Goal: Task Accomplishment & Management: Use online tool/utility

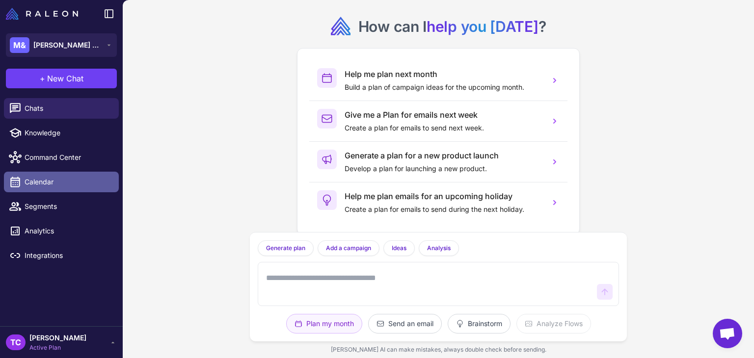
click at [41, 179] on span "Calendar" at bounding box center [68, 182] width 86 height 11
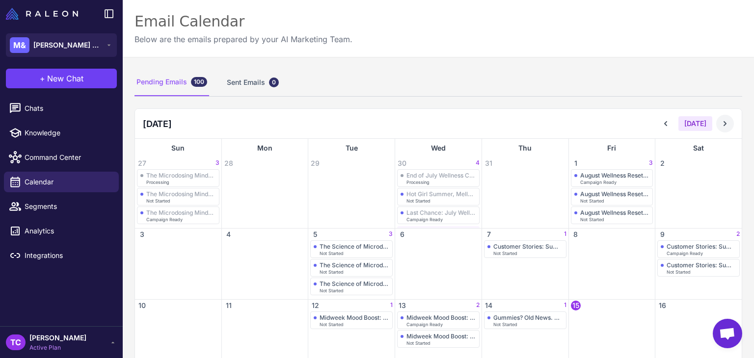
click at [720, 123] on icon at bounding box center [725, 124] width 10 height 10
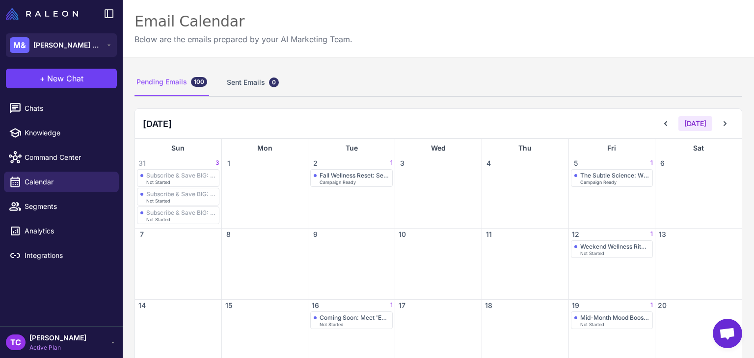
click at [625, 187] on div "The Subtle Science: What to Actually Expect from Microdosing Campaign Ready" at bounding box center [612, 198] width 86 height 59
click at [615, 175] on div "The Subtle Science: What to Actually Expect from Microdosing" at bounding box center [615, 175] width 70 height 7
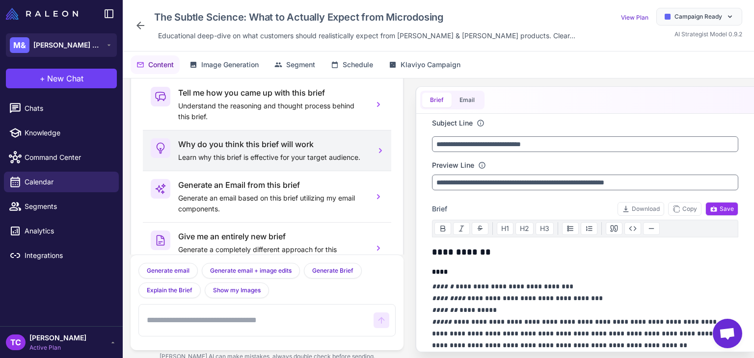
scroll to position [48, 0]
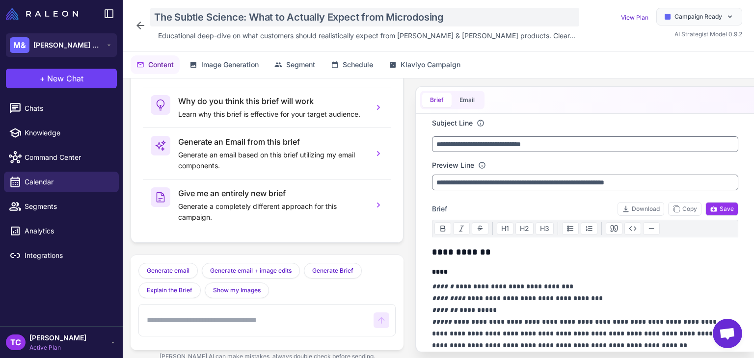
click at [249, 11] on div "The Subtle Science: What to Actually Expect from Microdosing" at bounding box center [364, 17] width 429 height 19
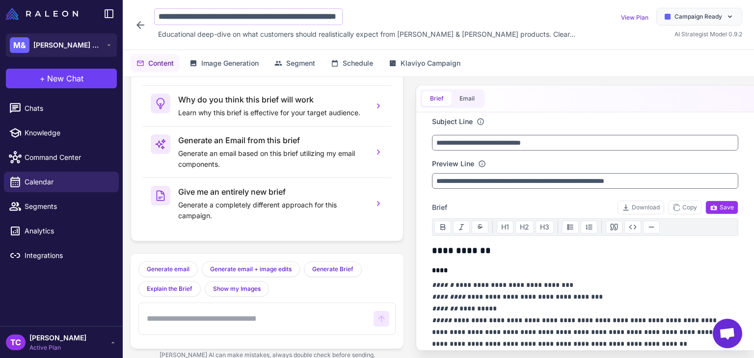
scroll to position [0, 57]
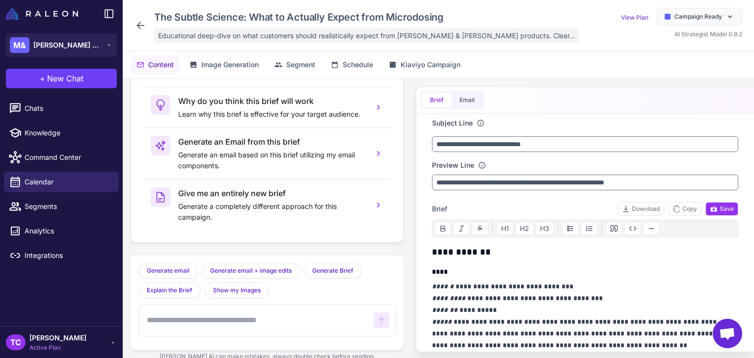
click at [258, 34] on span "Educational deep-dive on what customers should realistically expect from [PERSO…" at bounding box center [366, 35] width 417 height 11
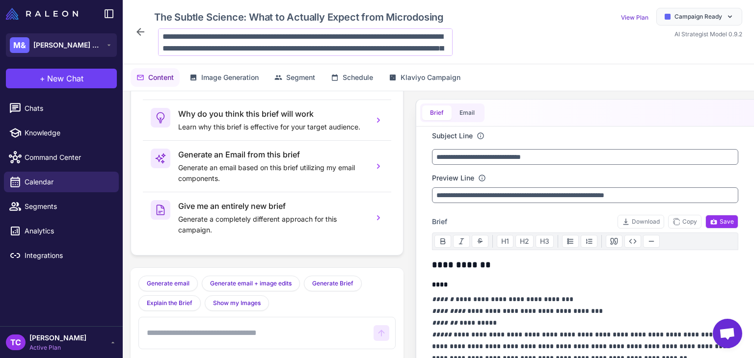
scroll to position [59, 0]
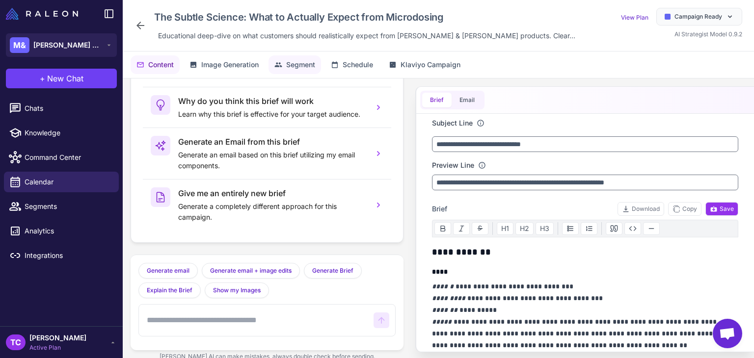
click at [306, 59] on span "Segment" at bounding box center [300, 64] width 29 height 11
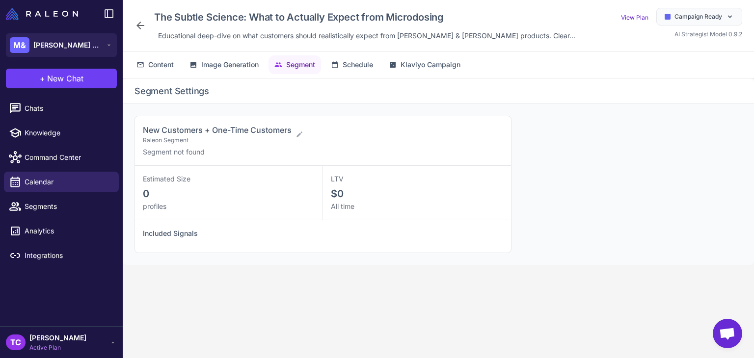
click at [146, 134] on span "New Customers + One-Time Customers" at bounding box center [217, 130] width 149 height 10
drag, startPoint x: 142, startPoint y: 127, endPoint x: 289, endPoint y: 131, distance: 146.9
click at [290, 130] on div "New Customers + One-Time Customers Raleon Segment Segment not found" at bounding box center [323, 141] width 376 height 50
copy span "New Customers + One-Time Customers"
click at [163, 65] on span "Content" at bounding box center [161, 64] width 26 height 11
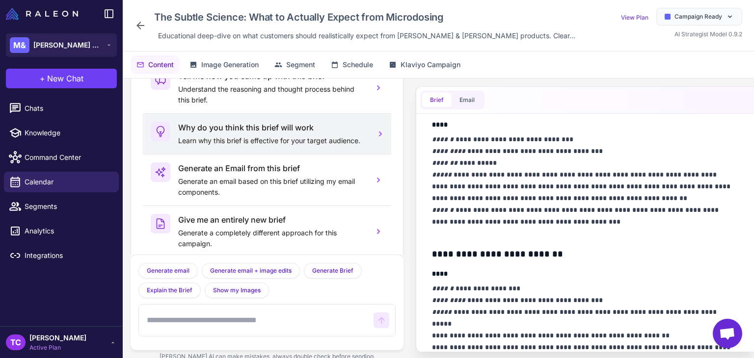
scroll to position [0, 0]
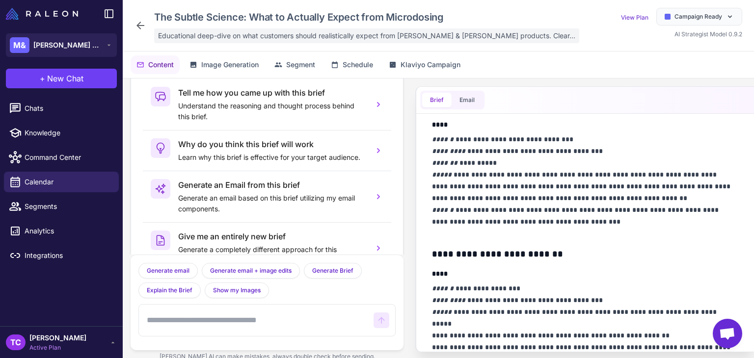
click at [174, 33] on span "Educational deep-dive on what customers should realistically expect from [PERSO…" at bounding box center [366, 35] width 417 height 11
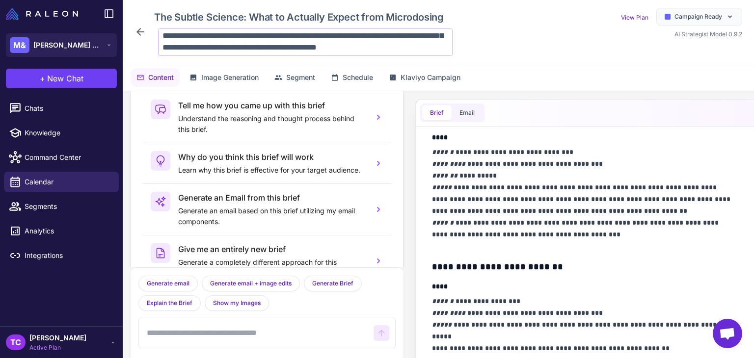
click at [273, 39] on textarea "**********" at bounding box center [305, 42] width 295 height 28
drag, startPoint x: 165, startPoint y: 35, endPoint x: 247, endPoint y: 46, distance: 83.2
click at [247, 46] on textarea "**********" at bounding box center [305, 42] width 295 height 28
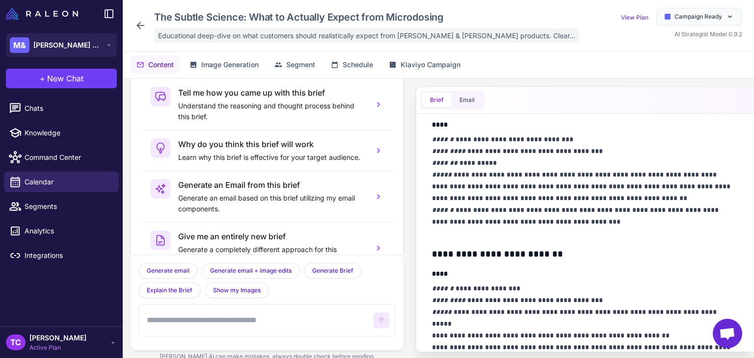
click at [246, 35] on span "Educational deep-dive on what customers should realistically expect from [PERSO…" at bounding box center [366, 35] width 417 height 11
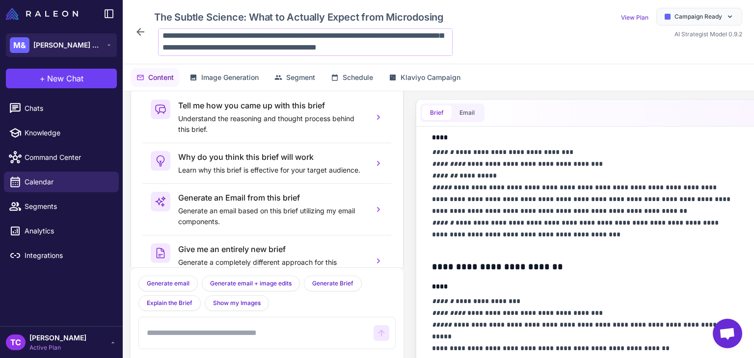
scroll to position [59, 0]
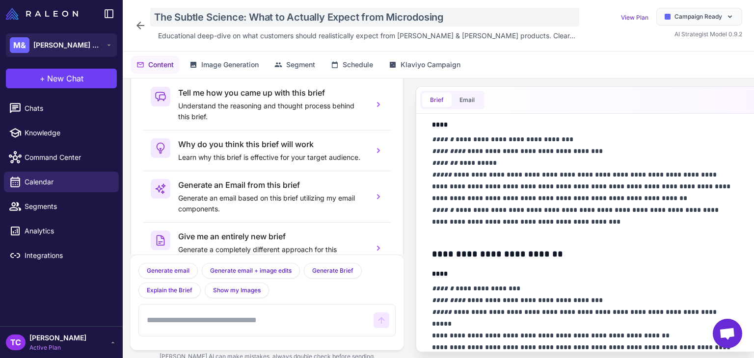
click at [340, 16] on div "The Subtle Science: What to Actually Expect from Microdosing" at bounding box center [364, 17] width 429 height 19
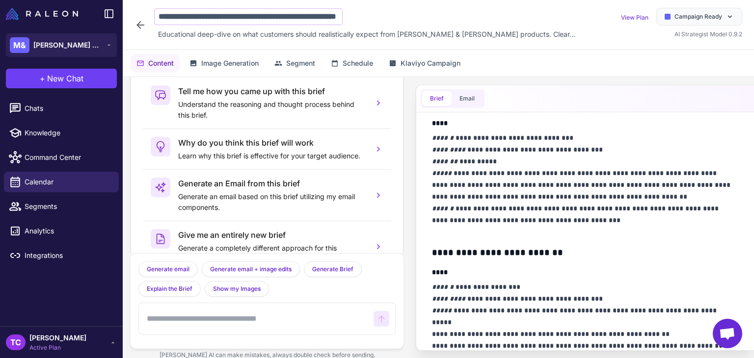
scroll to position [0, 57]
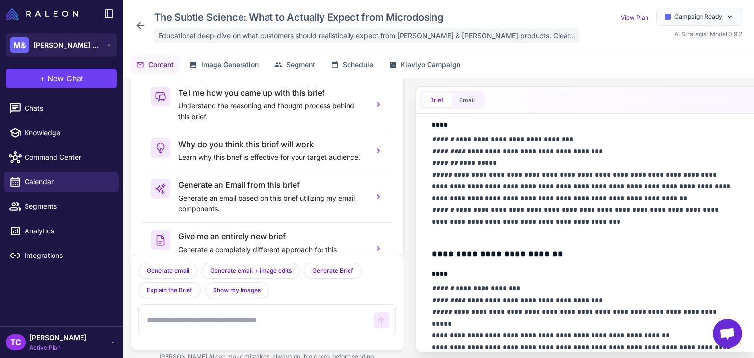
click at [330, 30] on span "Educational deep-dive on what customers should realistically expect from [PERSO…" at bounding box center [366, 35] width 417 height 11
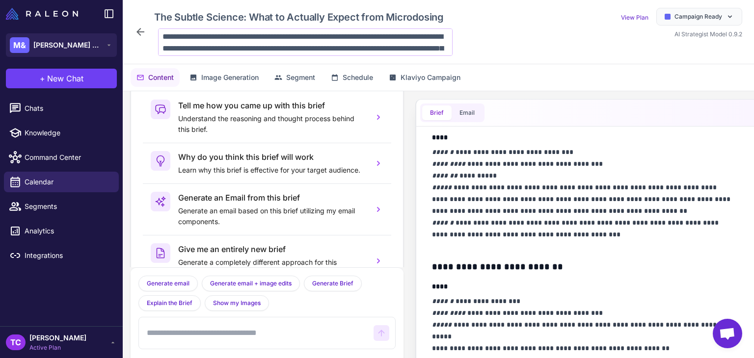
scroll to position [59, 0]
click at [272, 38] on textarea "**********" at bounding box center [305, 42] width 295 height 28
drag, startPoint x: 261, startPoint y: 36, endPoint x: 267, endPoint y: 48, distance: 12.5
click at [267, 48] on textarea "**********" at bounding box center [305, 42] width 295 height 28
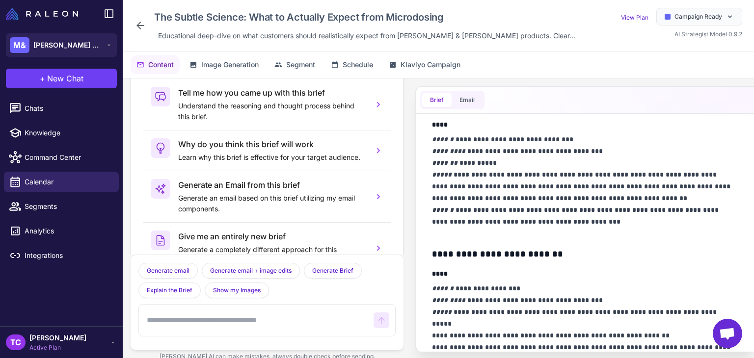
click at [138, 26] on icon at bounding box center [141, 26] width 8 height 8
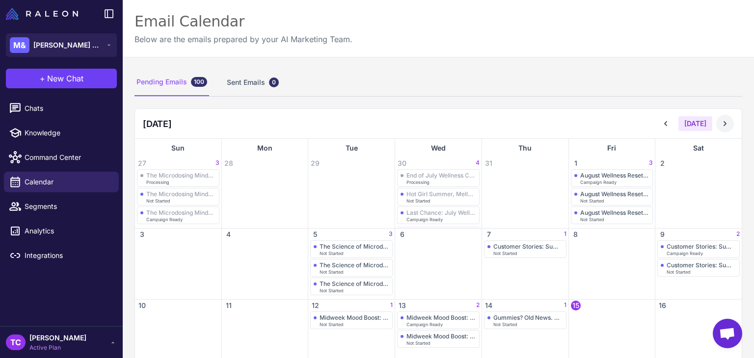
click at [720, 126] on icon at bounding box center [725, 124] width 10 height 10
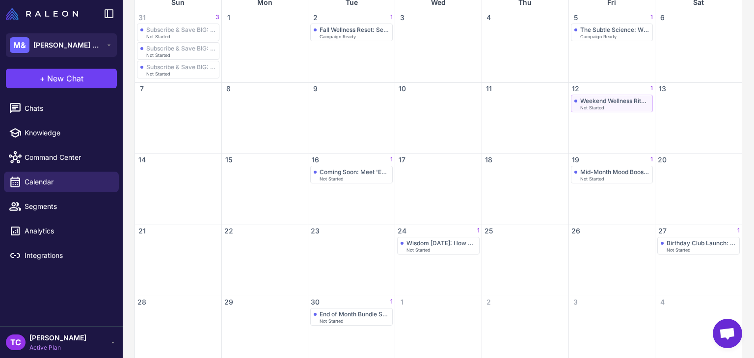
scroll to position [147, 0]
click at [590, 105] on span "Not Started" at bounding box center [592, 106] width 24 height 4
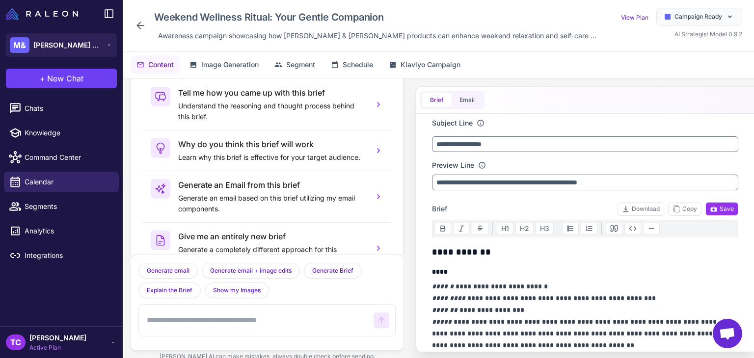
scroll to position [48, 0]
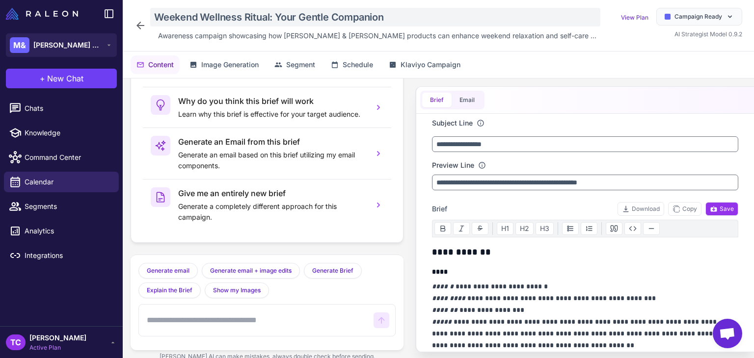
click at [234, 13] on div "Weekend Wellness Ritual: Your Gentle Companion" at bounding box center [375, 17] width 450 height 19
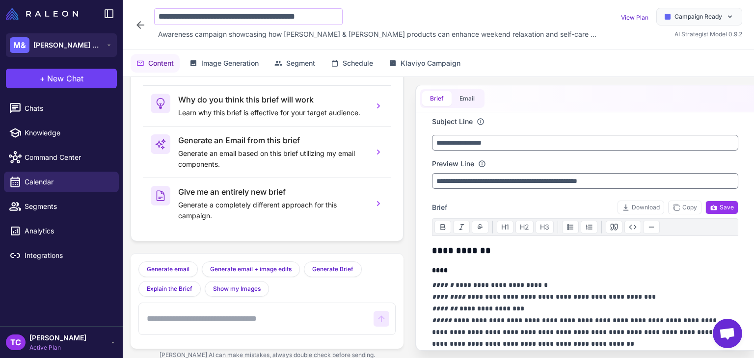
scroll to position [0, 10]
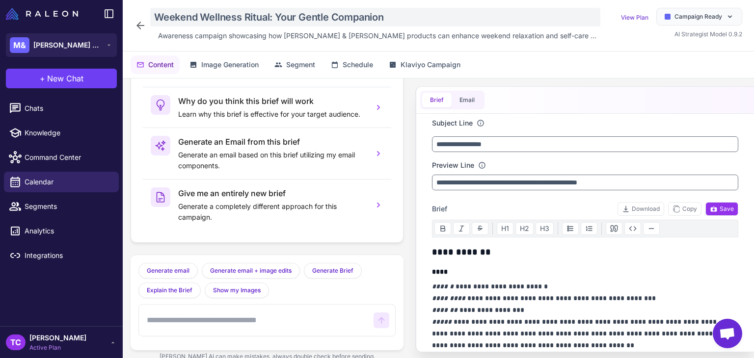
click at [165, 18] on div "Weekend Wellness Ritual: Your Gentle Companion" at bounding box center [375, 17] width 450 height 19
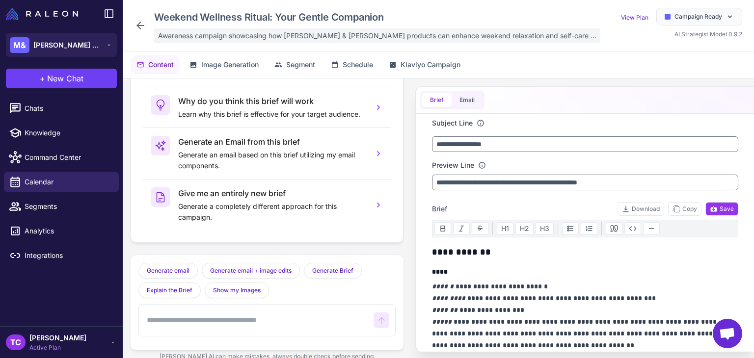
click at [177, 36] on span "Awareness campaign showcasing how [PERSON_NAME] & [PERSON_NAME] products can en…" at bounding box center [377, 35] width 439 height 11
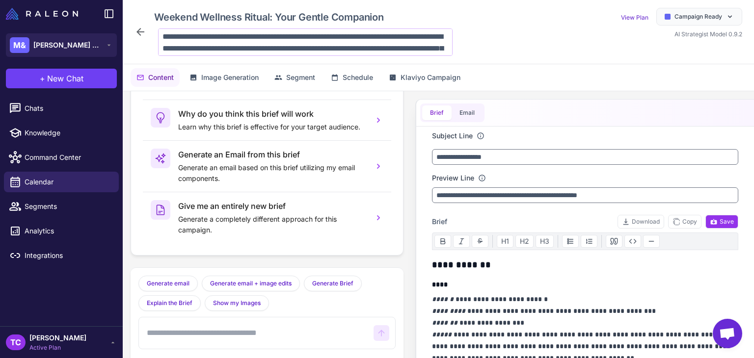
scroll to position [36, 0]
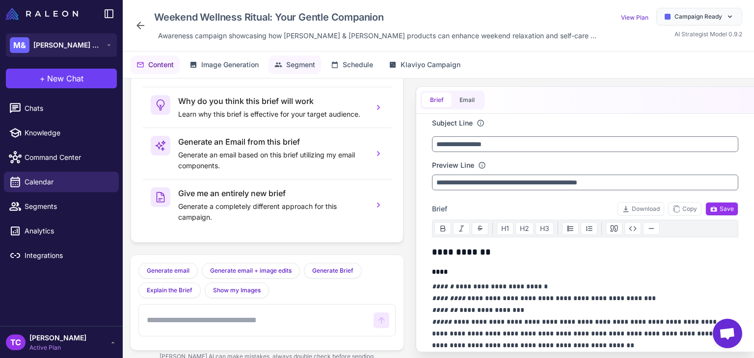
click at [285, 63] on button "Segment" at bounding box center [295, 64] width 53 height 19
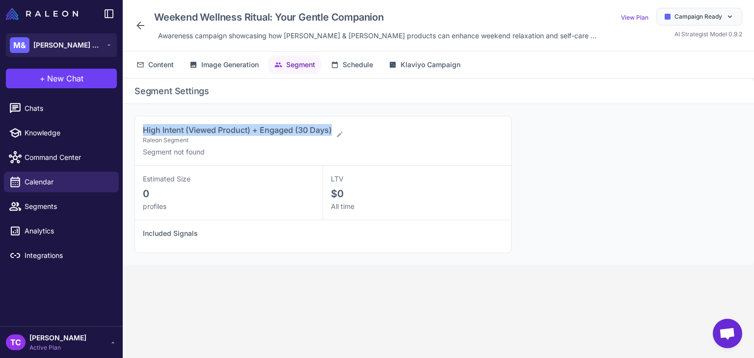
drag, startPoint x: 141, startPoint y: 130, endPoint x: 332, endPoint y: 126, distance: 190.6
click at [332, 126] on div "High Intent (Viewed Product) + Engaged (30 Days) Raleon Segment Segment not fou…" at bounding box center [323, 141] width 376 height 50
copy span "High Intent (Viewed Product) + Engaged (30 Days)"
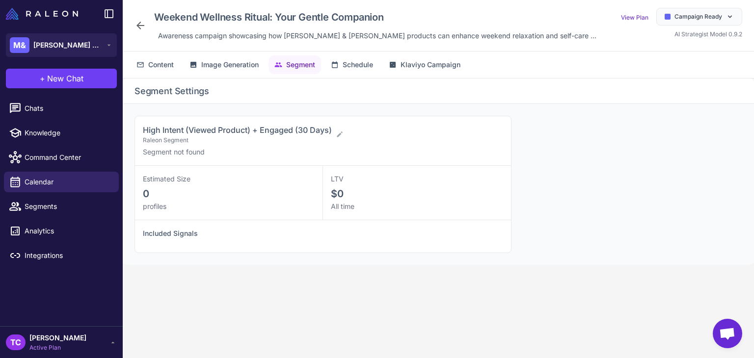
click at [389, 136] on div "High Intent (Viewed Product) + Engaged (30 Days) Raleon Segment" at bounding box center [319, 134] width 353 height 21
click at [162, 59] on span "Content" at bounding box center [161, 64] width 26 height 11
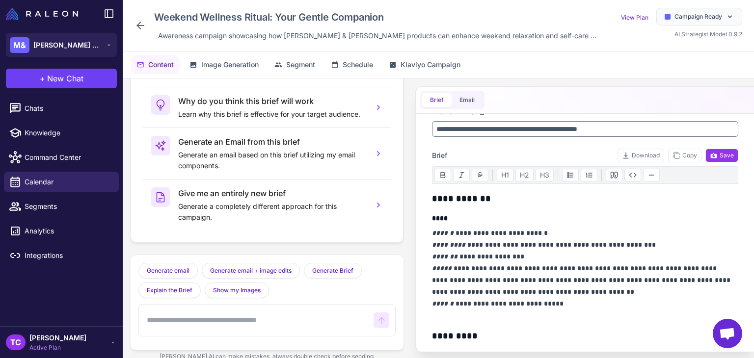
scroll to position [98, 0]
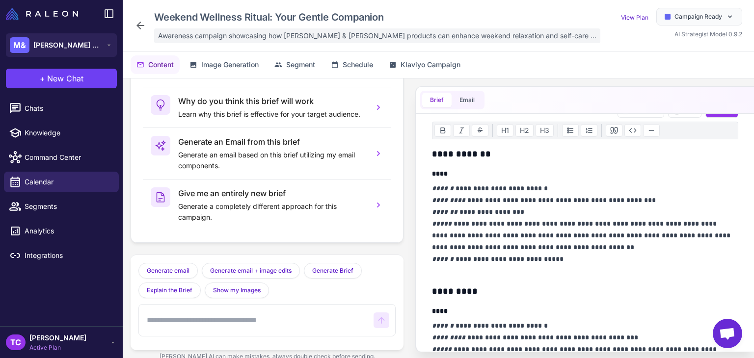
click at [221, 32] on span "Awareness campaign showcasing how [PERSON_NAME] & [PERSON_NAME] products can en…" at bounding box center [377, 35] width 439 height 11
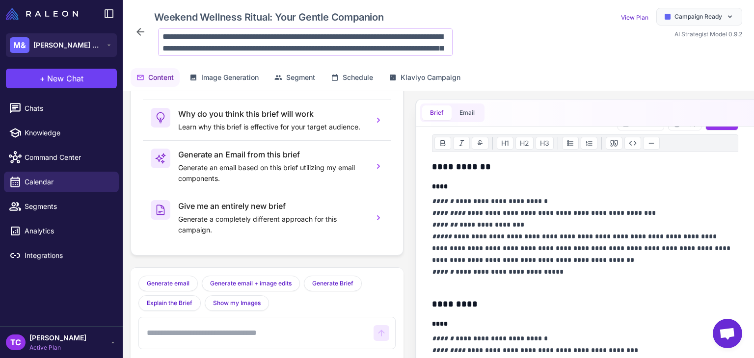
scroll to position [36, 0]
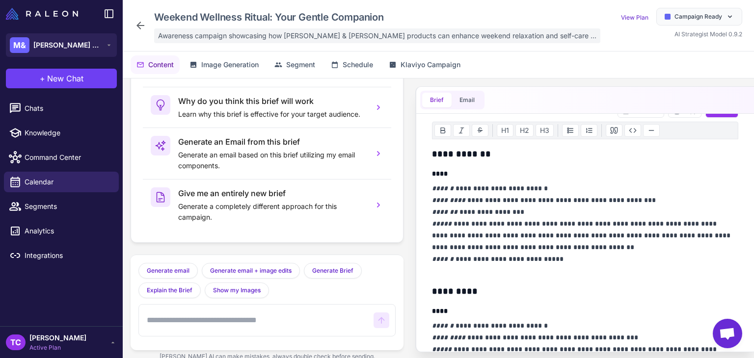
click at [207, 41] on div "Awareness campaign showcasing how [PERSON_NAME] & [PERSON_NAME] products can en…" at bounding box center [377, 35] width 446 height 15
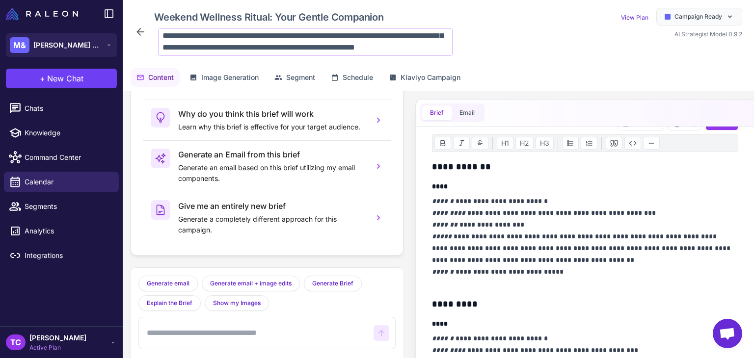
click at [291, 40] on textarea "**********" at bounding box center [305, 42] width 295 height 28
drag, startPoint x: 163, startPoint y: 38, endPoint x: 408, endPoint y: 47, distance: 245.2
click at [408, 47] on textarea "**********" at bounding box center [305, 42] width 295 height 28
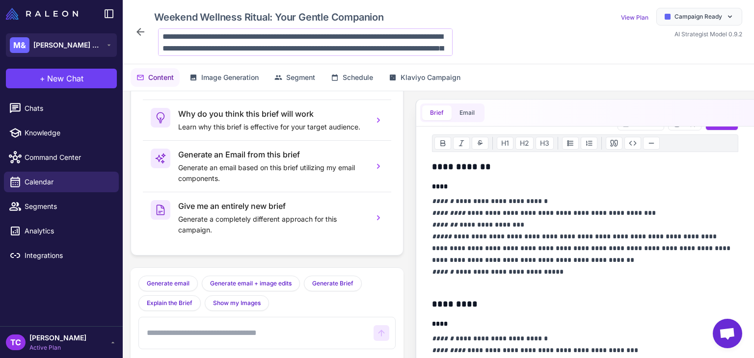
drag, startPoint x: 410, startPoint y: 49, endPoint x: 148, endPoint y: 6, distance: 265.6
click at [133, 0] on html "**********" at bounding box center [377, 0] width 754 height 0
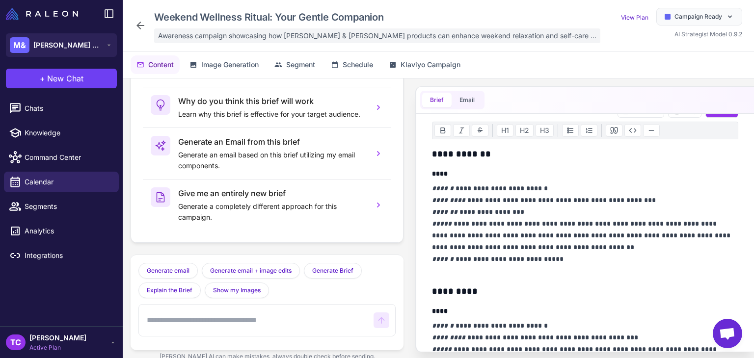
click at [344, 36] on span "Awareness campaign showcasing how [PERSON_NAME] & [PERSON_NAME] products can en…" at bounding box center [377, 35] width 439 height 11
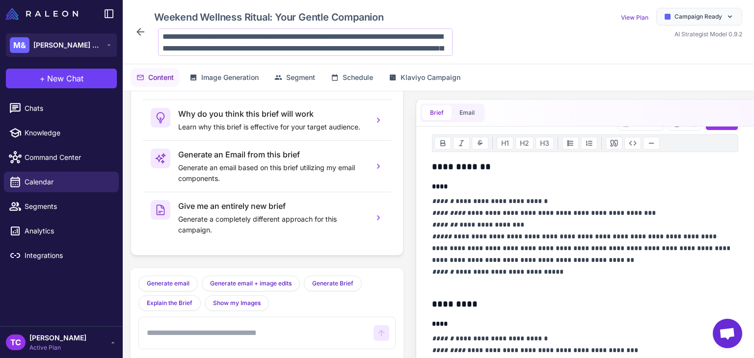
scroll to position [36, 0]
click at [303, 40] on textarea "**********" at bounding box center [305, 42] width 295 height 28
click at [422, 47] on textarea "**********" at bounding box center [305, 42] width 295 height 28
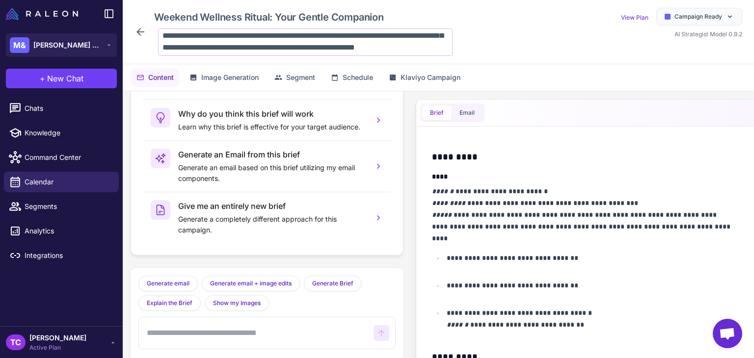
drag, startPoint x: 413, startPoint y: 48, endPoint x: 423, endPoint y: 48, distance: 10.8
click at [423, 48] on textarea "**********" at bounding box center [305, 42] width 295 height 28
click at [424, 48] on textarea "**********" at bounding box center [305, 42] width 295 height 28
drag, startPoint x: 163, startPoint y: 40, endPoint x: 254, endPoint y: 40, distance: 91.3
click at [254, 40] on textarea "**********" at bounding box center [305, 42] width 295 height 28
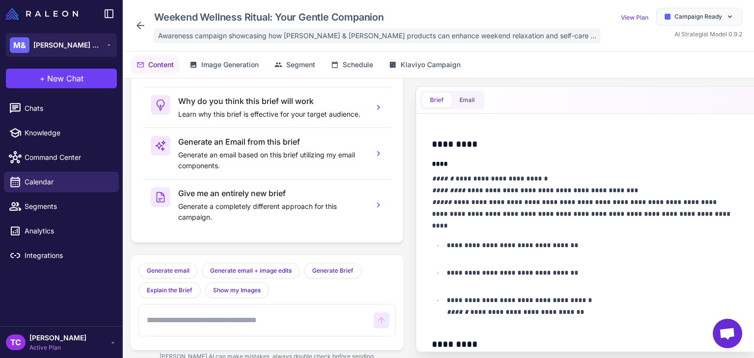
click at [287, 42] on div "Awareness campaign showcasing how [PERSON_NAME] & [PERSON_NAME] products can en…" at bounding box center [377, 35] width 446 height 15
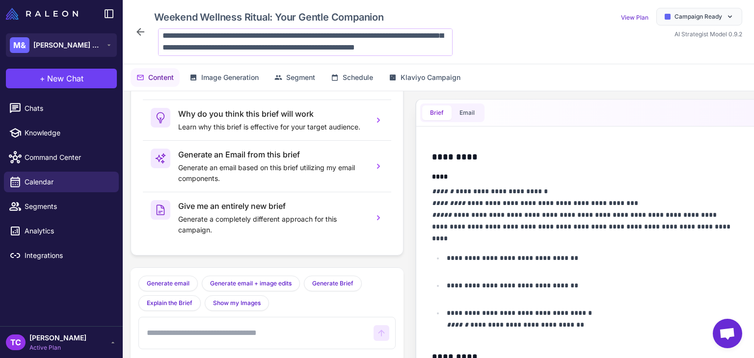
click at [312, 49] on textarea "**********" at bounding box center [305, 42] width 295 height 28
click at [279, 49] on textarea "**********" at bounding box center [305, 42] width 295 height 28
click at [287, 47] on textarea "**********" at bounding box center [305, 42] width 295 height 28
click at [293, 46] on textarea "**********" at bounding box center [305, 42] width 295 height 28
click at [287, 48] on textarea "**********" at bounding box center [305, 42] width 295 height 28
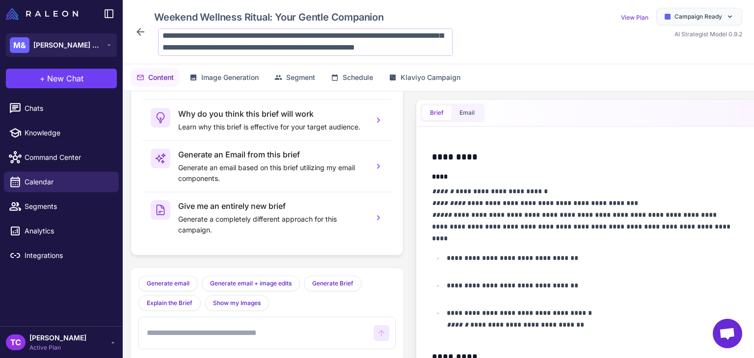
click at [427, 47] on textarea "**********" at bounding box center [305, 42] width 295 height 28
drag, startPoint x: 292, startPoint y: 36, endPoint x: 389, endPoint y: 42, distance: 97.4
click at [389, 42] on textarea "**********" at bounding box center [305, 42] width 295 height 28
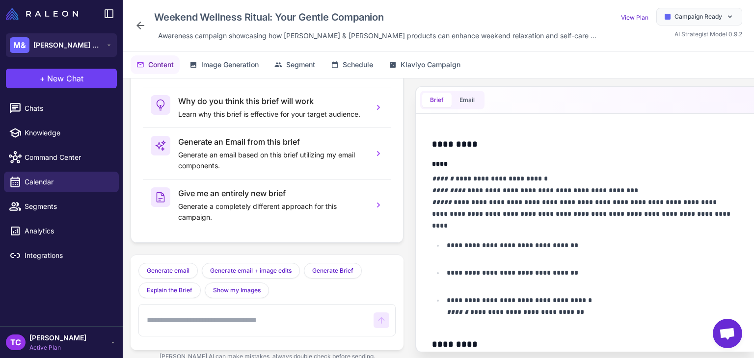
click at [145, 26] on icon at bounding box center [141, 26] width 12 height 12
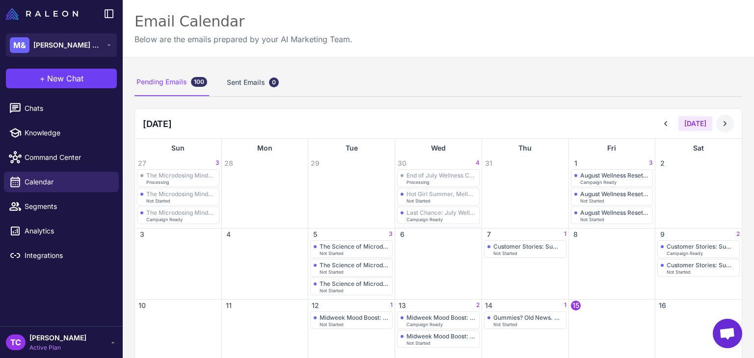
click at [721, 129] on button at bounding box center [725, 124] width 18 height 18
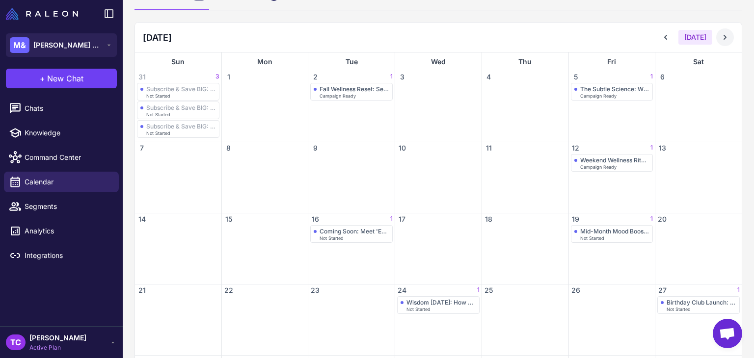
scroll to position [98, 0]
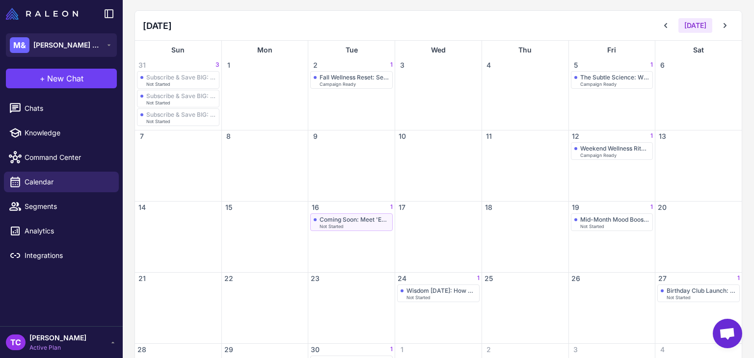
click at [333, 219] on div "Coming Soon: Meet 'Exhale' - Your Evening Relaxation Companion" at bounding box center [355, 219] width 70 height 7
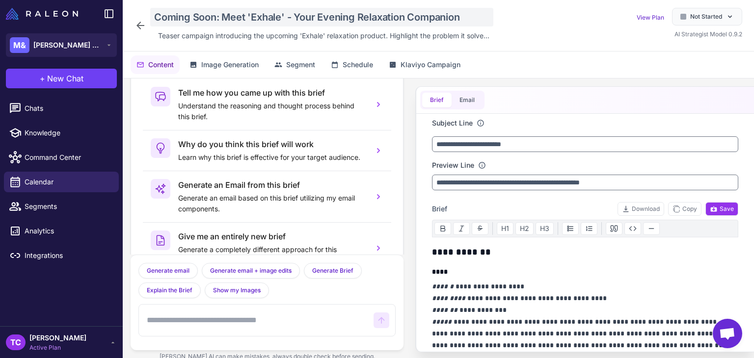
scroll to position [48, 0]
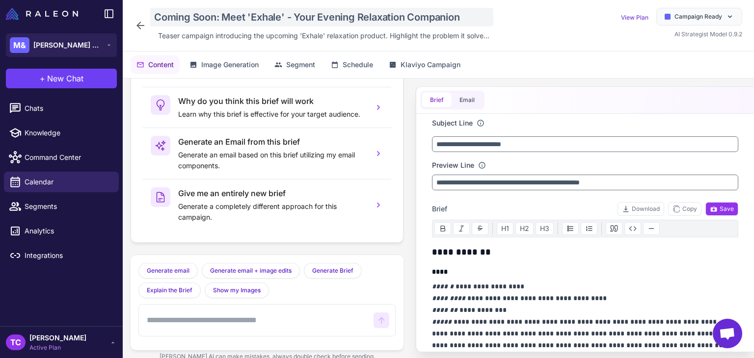
click at [206, 10] on div "Coming Soon: Meet 'Exhale' - Your Evening Relaxation Companion" at bounding box center [321, 17] width 343 height 19
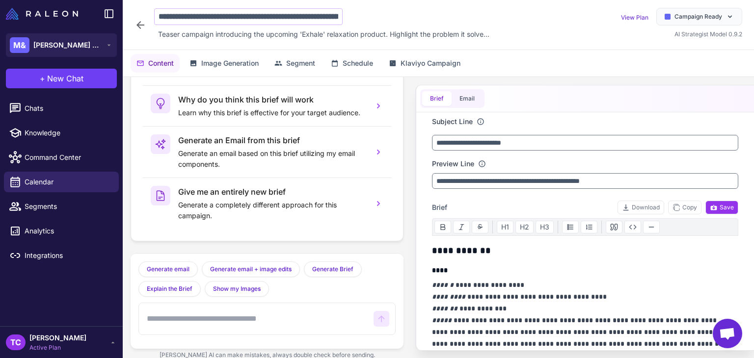
scroll to position [0, 72]
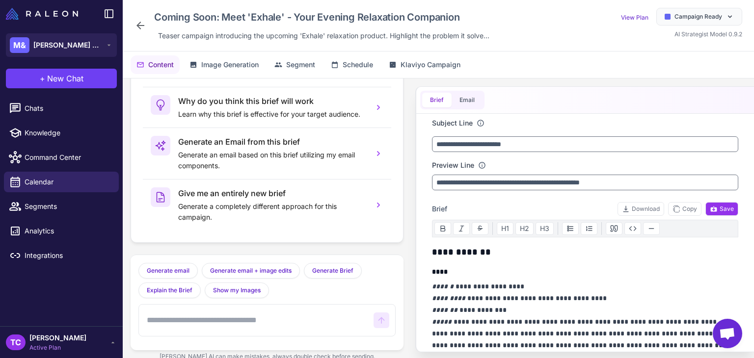
click at [142, 22] on icon at bounding box center [141, 26] width 12 height 12
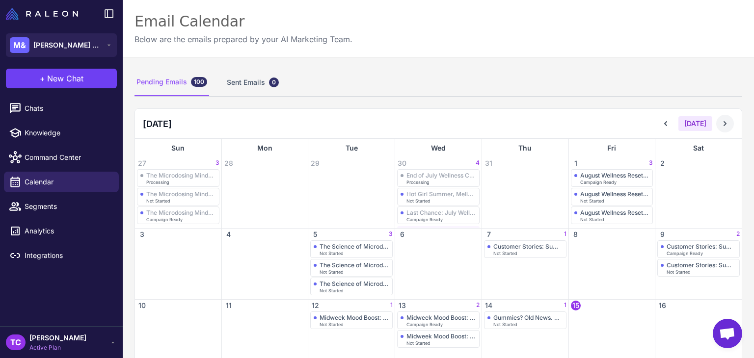
click at [724, 124] on button at bounding box center [725, 124] width 18 height 18
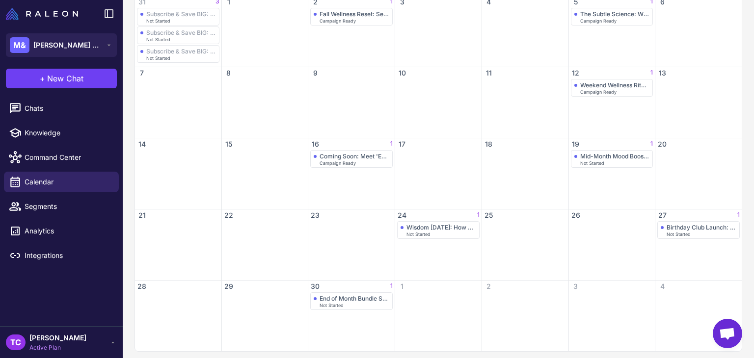
scroll to position [166, 0]
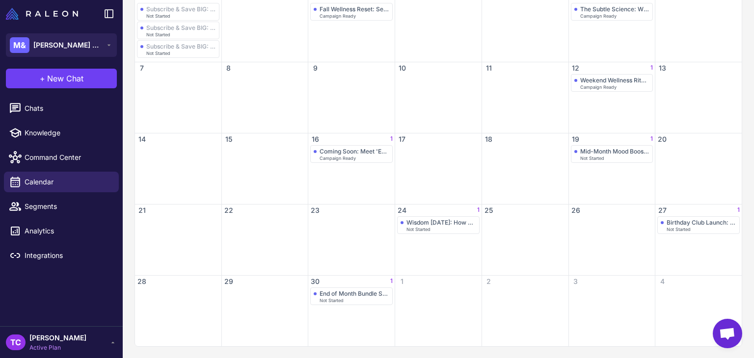
click at [312, 138] on span "16" at bounding box center [315, 140] width 10 height 10
click at [344, 157] on span "Campaign Ready" at bounding box center [338, 158] width 36 height 4
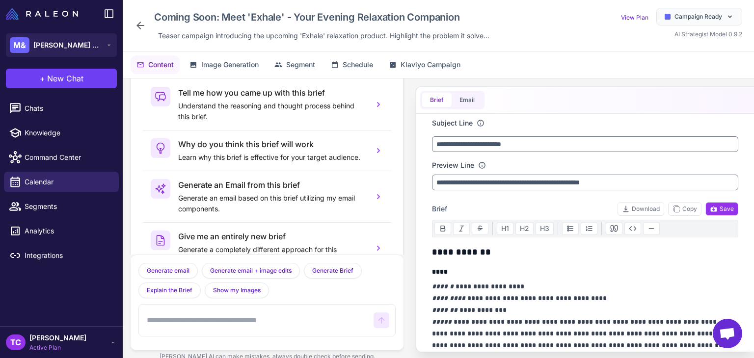
scroll to position [48, 0]
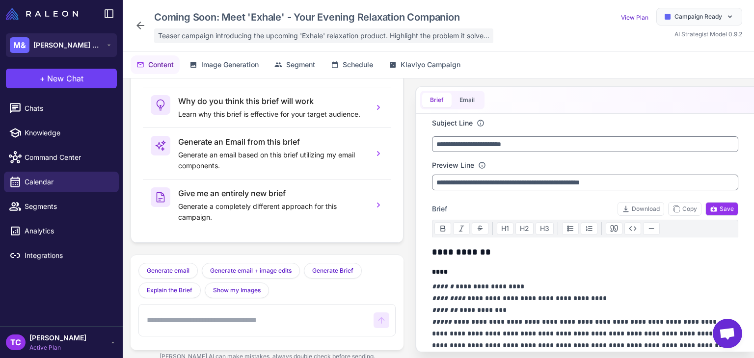
click at [198, 30] on div "Teaser campaign introducing the upcoming 'Exhale' relaxation product. Highlight…" at bounding box center [323, 35] width 339 height 15
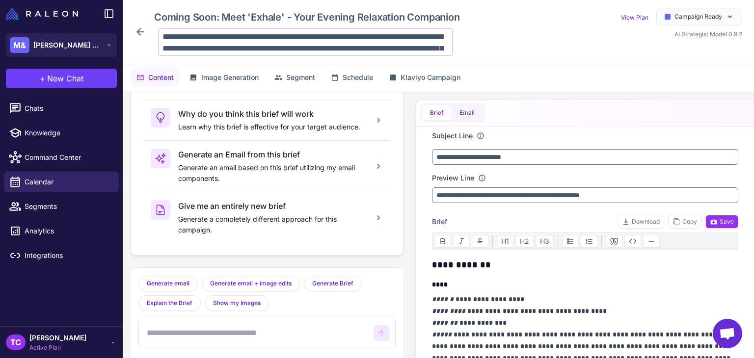
scroll to position [36, 0]
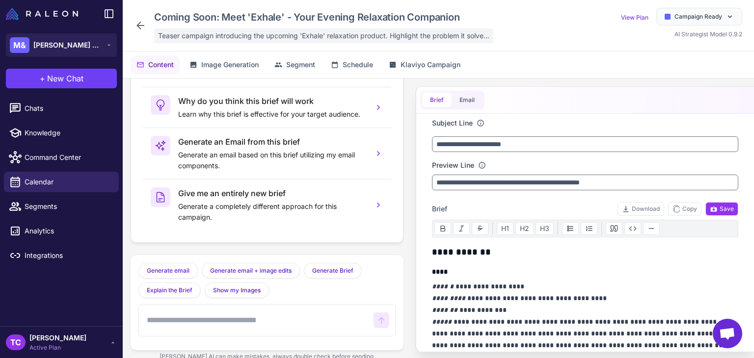
click at [216, 42] on div "Teaser campaign introducing the upcoming 'Exhale' relaxation product. Highlight…" at bounding box center [323, 35] width 339 height 15
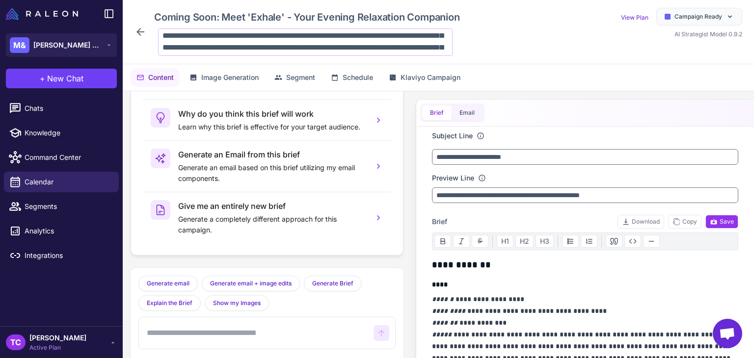
scroll to position [0, 0]
click at [411, 42] on textarea "**********" at bounding box center [305, 42] width 295 height 28
drag, startPoint x: 326, startPoint y: 35, endPoint x: 428, endPoint y: 42, distance: 102.4
click at [428, 42] on textarea "**********" at bounding box center [305, 42] width 295 height 28
click at [420, 48] on textarea "**********" at bounding box center [305, 42] width 295 height 28
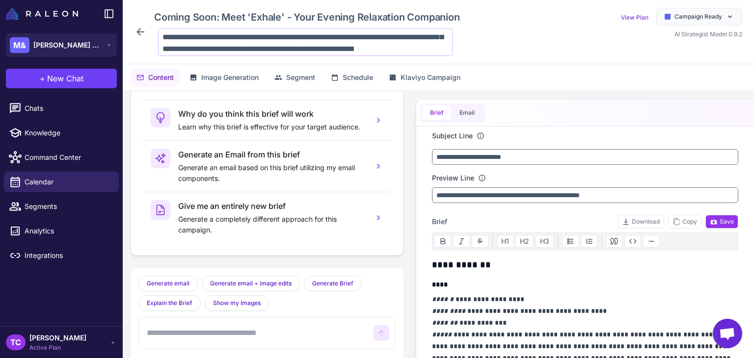
scroll to position [36, 0]
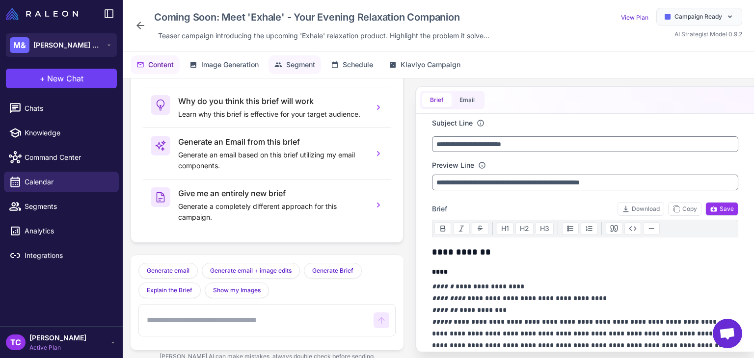
click at [295, 60] on span "Segment" at bounding box center [300, 64] width 29 height 11
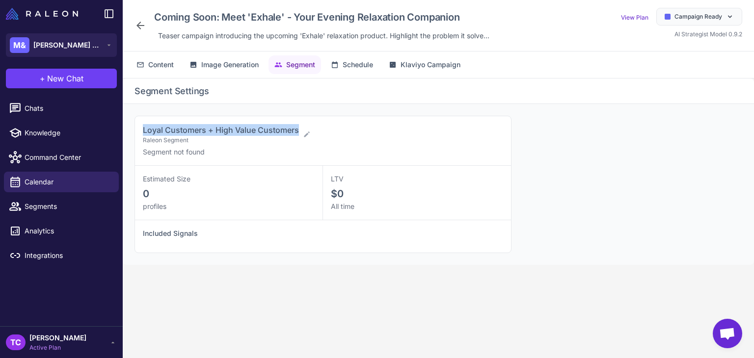
drag, startPoint x: 143, startPoint y: 133, endPoint x: 301, endPoint y: 124, distance: 158.4
click at [301, 124] on div "Loyal Customers + High Value Customers Raleon Segment" at bounding box center [319, 134] width 353 height 21
copy span "Loyal Customers + High Value Customers"
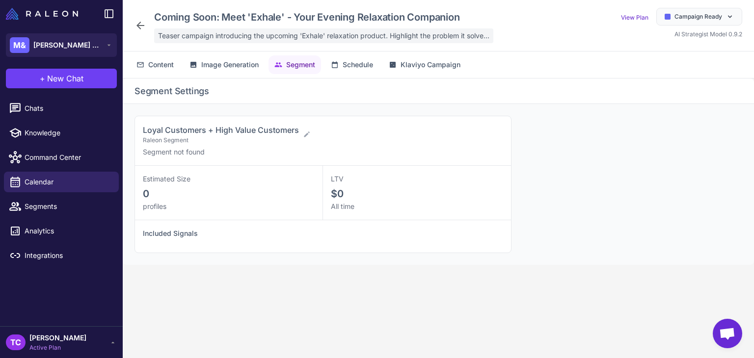
click at [273, 37] on span "Teaser campaign introducing the upcoming 'Exhale' relaxation product. Highlight…" at bounding box center [323, 35] width 331 height 11
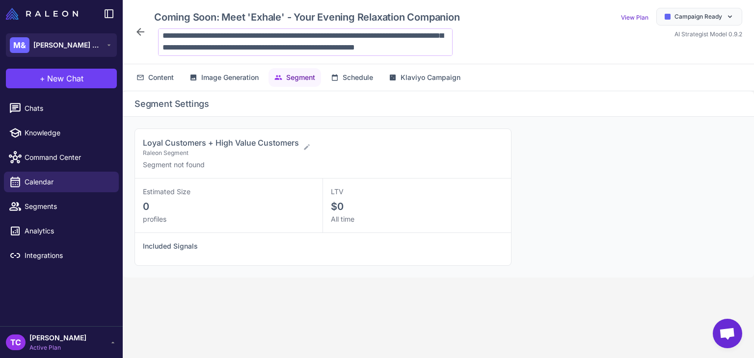
click at [300, 40] on textarea "**********" at bounding box center [305, 42] width 295 height 28
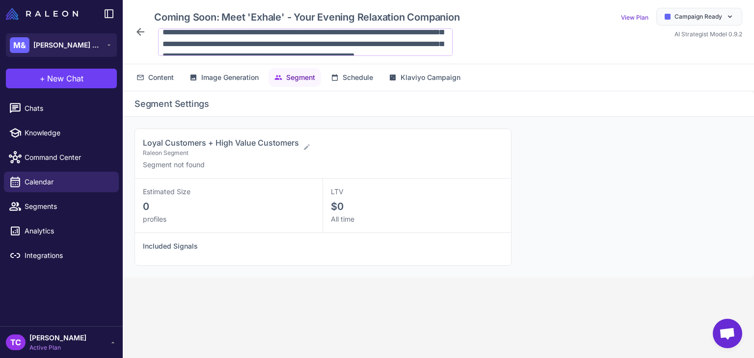
scroll to position [22, 0]
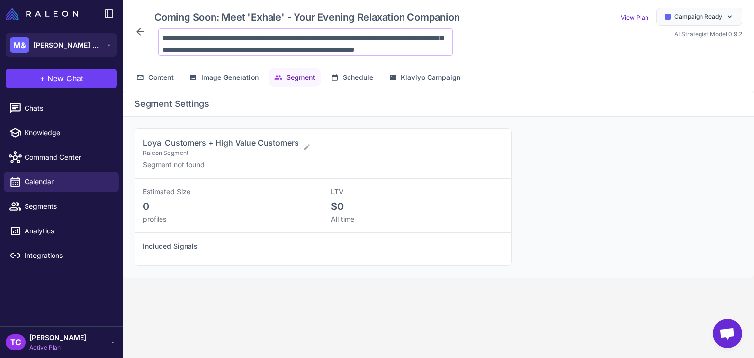
drag, startPoint x: 162, startPoint y: 46, endPoint x: 393, endPoint y: 41, distance: 230.9
click at [393, 41] on textarea "**********" at bounding box center [305, 42] width 295 height 28
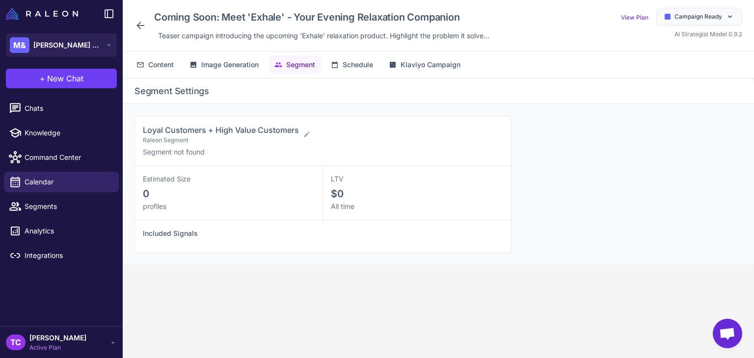
click at [144, 24] on icon at bounding box center [141, 26] width 12 height 12
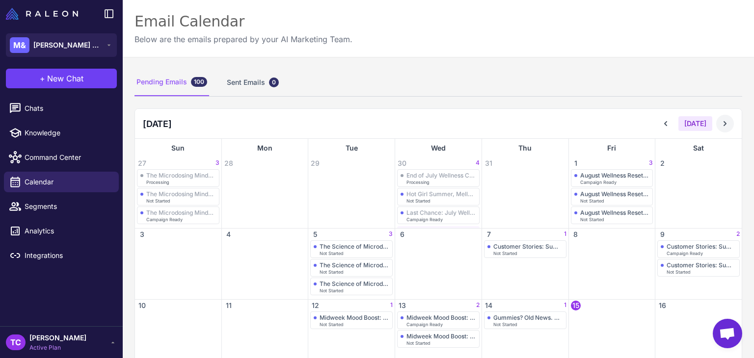
click at [716, 120] on button at bounding box center [725, 124] width 18 height 18
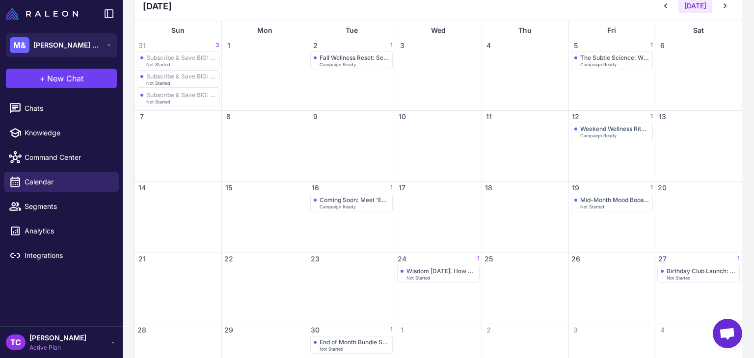
scroll to position [147, 0]
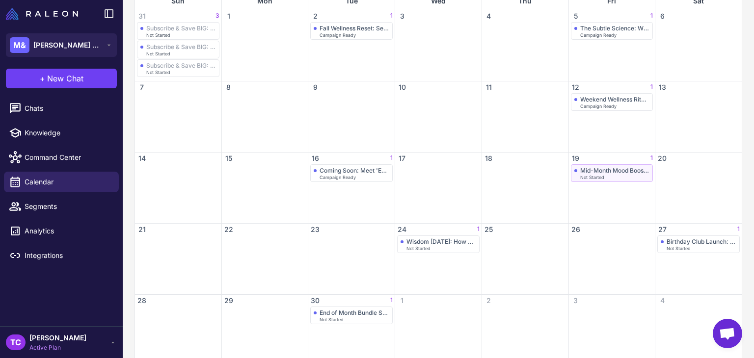
click at [595, 170] on div "Mid-Month Mood Boost: 36-Hour Flash Sale" at bounding box center [615, 170] width 70 height 7
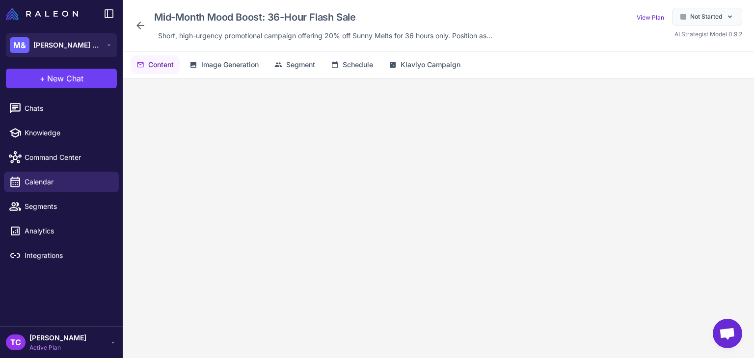
scroll to position [48, 0]
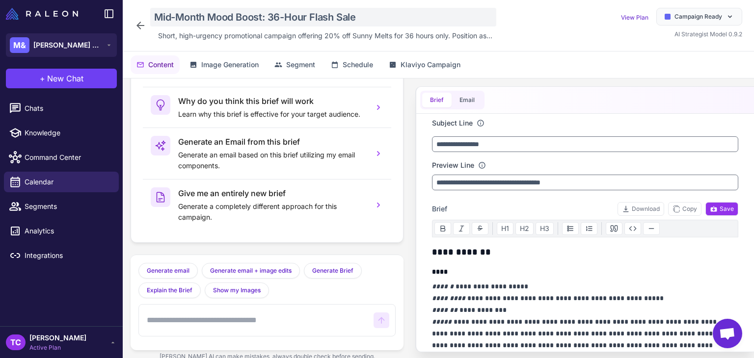
click at [188, 14] on div "Mid-Month Mood Boost: 36-Hour Flash Sale" at bounding box center [323, 17] width 346 height 19
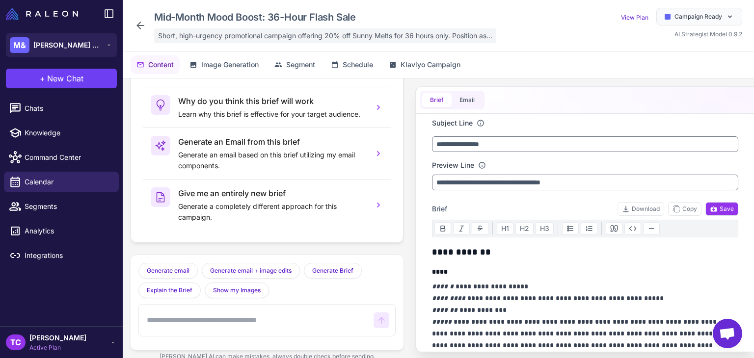
click at [252, 30] on span "Short, high-urgency promotional campaign offering 20% off Sunny Melts for 36 ho…" at bounding box center [325, 35] width 334 height 11
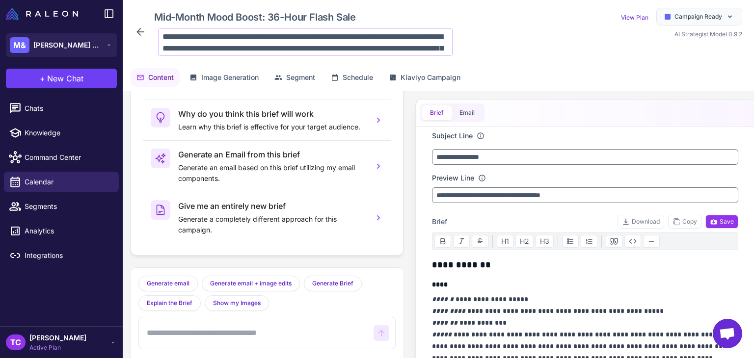
scroll to position [36, 0]
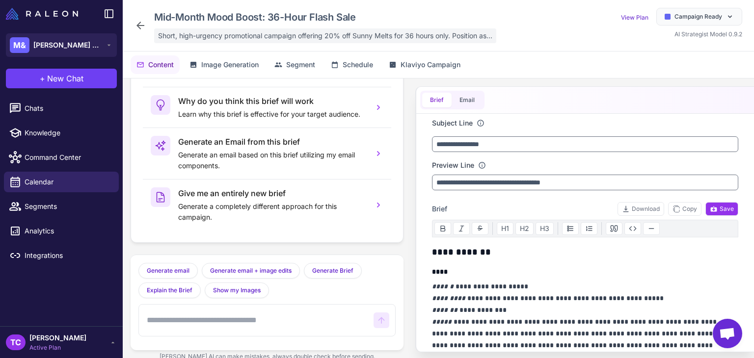
click at [252, 39] on span "Short, high-urgency promotional campaign offering 20% off Sunny Melts for 36 ho…" at bounding box center [325, 35] width 334 height 11
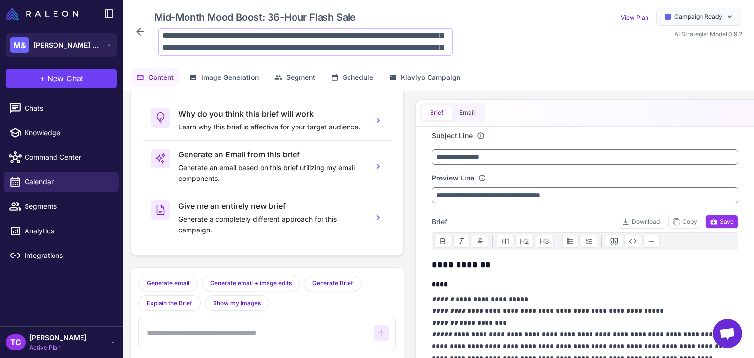
scroll to position [0, 0]
click at [159, 46] on textarea "**********" at bounding box center [305, 42] width 295 height 28
drag, startPoint x: 355, startPoint y: 36, endPoint x: 226, endPoint y: 44, distance: 129.4
click at [226, 44] on textarea "**********" at bounding box center [305, 42] width 295 height 28
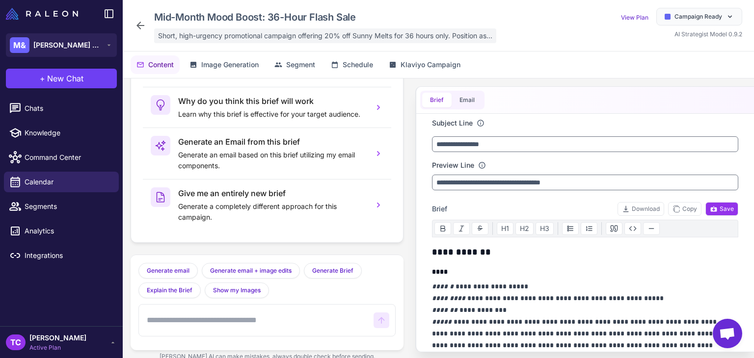
click at [358, 36] on span "Short, high-urgency promotional campaign offering 20% off Sunny Melts for 36 ho…" at bounding box center [325, 35] width 334 height 11
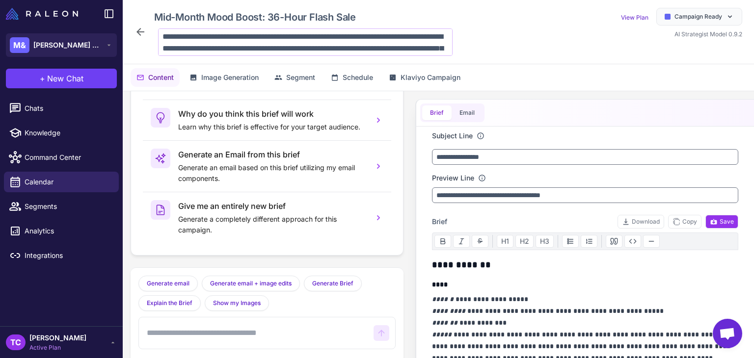
click at [337, 46] on textarea "**********" at bounding box center [305, 42] width 295 height 28
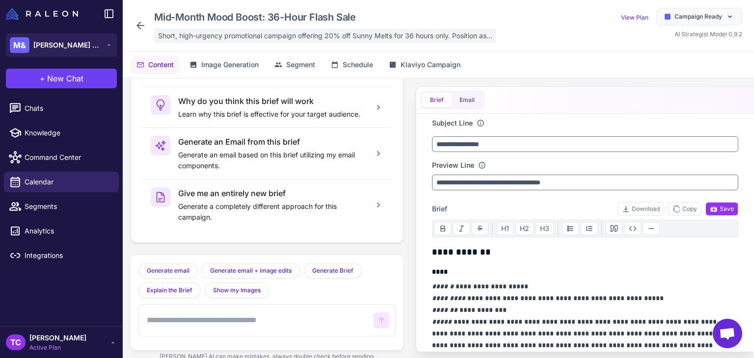
click at [312, 35] on span "Short, high-urgency promotional campaign offering 20% off Sunny Melts for 36 ho…" at bounding box center [325, 35] width 334 height 11
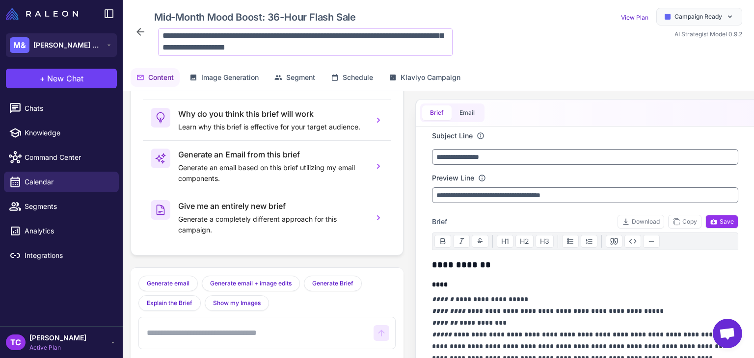
scroll to position [0, 0]
click at [182, 38] on textarea "**********" at bounding box center [305, 42] width 295 height 28
drag, startPoint x: 165, startPoint y: 34, endPoint x: 238, endPoint y: 36, distance: 72.2
click at [238, 36] on textarea "**********" at bounding box center [305, 42] width 295 height 28
click at [236, 30] on textarea "**********" at bounding box center [305, 42] width 295 height 28
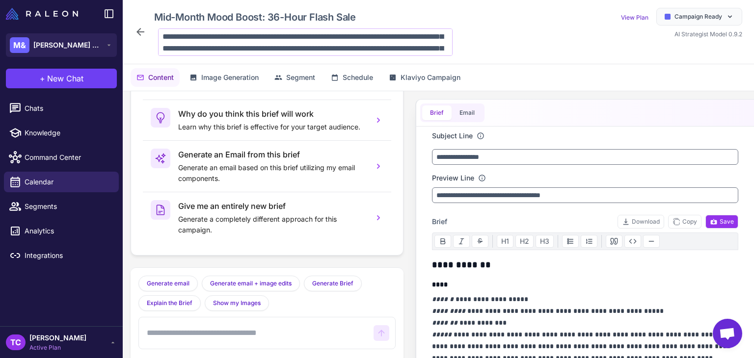
drag, startPoint x: 232, startPoint y: 47, endPoint x: 270, endPoint y: 48, distance: 37.8
click at [270, 48] on textarea "**********" at bounding box center [305, 42] width 295 height 28
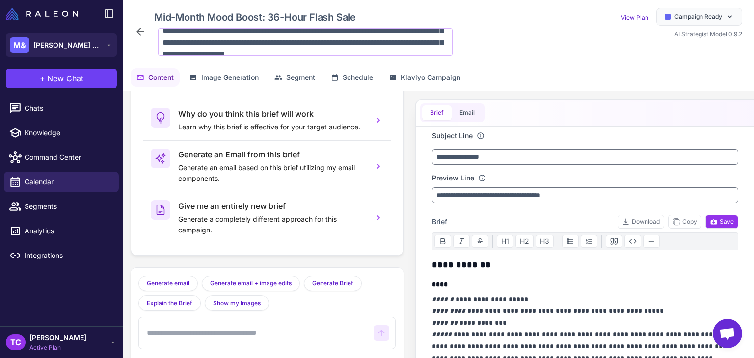
click at [270, 48] on textarea "**********" at bounding box center [305, 42] width 295 height 28
click at [228, 30] on textarea "**********" at bounding box center [305, 42] width 295 height 28
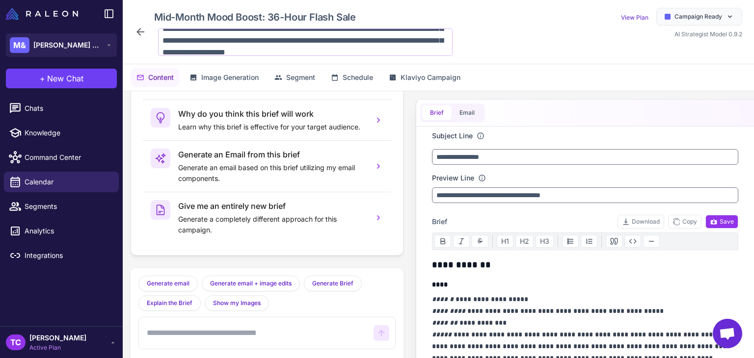
scroll to position [36, 0]
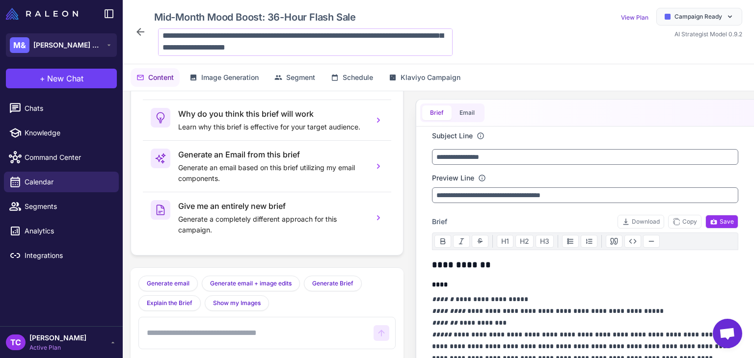
drag, startPoint x: 229, startPoint y: 30, endPoint x: 325, endPoint y: 38, distance: 96.6
click at [325, 38] on textarea "**********" at bounding box center [305, 42] width 295 height 28
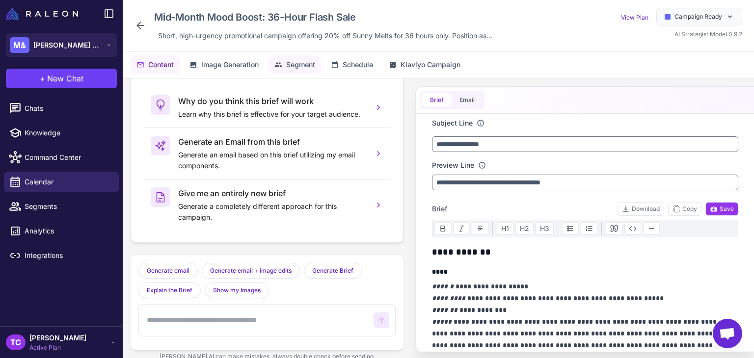
click at [308, 66] on span "Segment" at bounding box center [300, 64] width 29 height 11
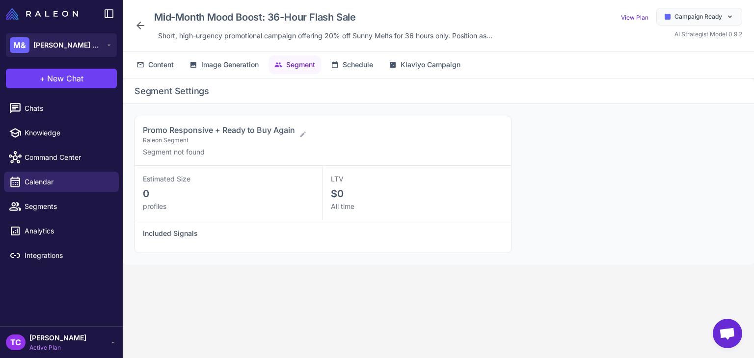
click at [146, 141] on span "Raleon Segment" at bounding box center [219, 140] width 152 height 9
drag, startPoint x: 142, startPoint y: 131, endPoint x: 295, endPoint y: 128, distance: 153.2
click at [295, 128] on div "Promo Responsive + Ready to Buy Again Raleon Segment" at bounding box center [319, 134] width 353 height 21
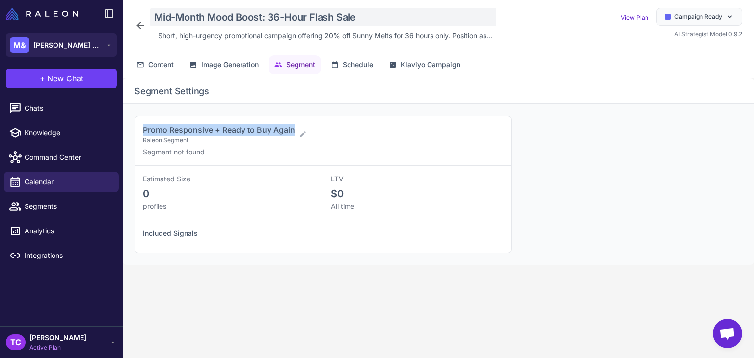
copy span "Promo Responsive + Ready to Buy Again"
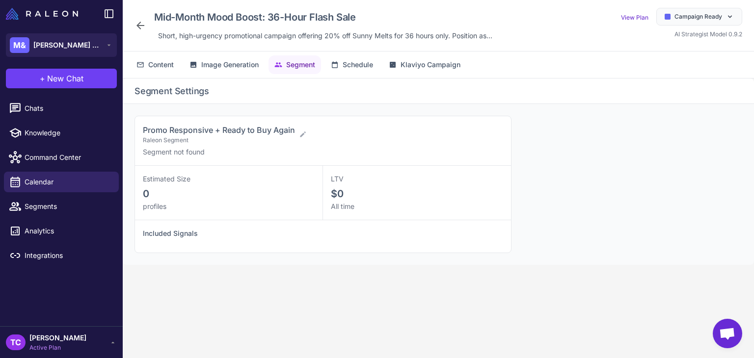
click at [141, 24] on icon at bounding box center [141, 26] width 12 height 12
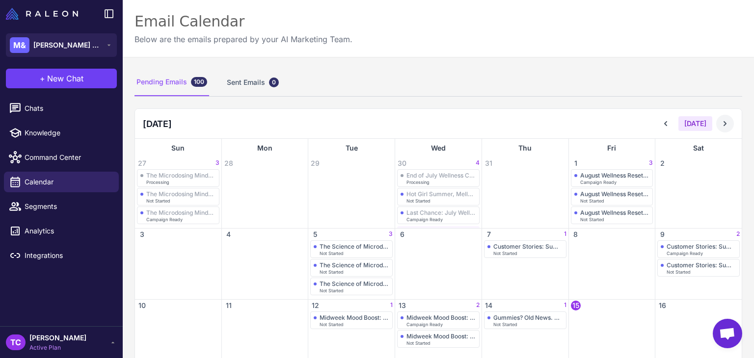
click at [716, 124] on button at bounding box center [725, 124] width 18 height 18
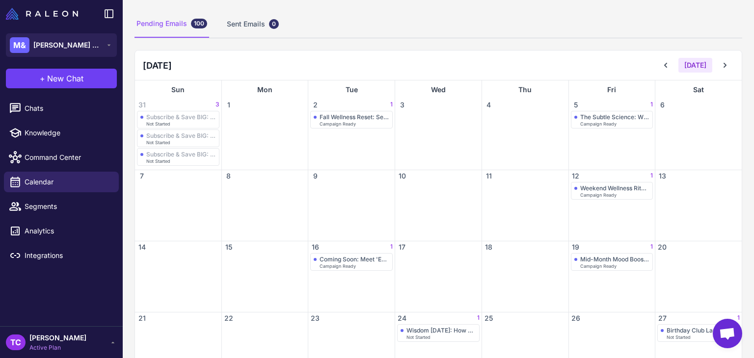
scroll to position [147, 0]
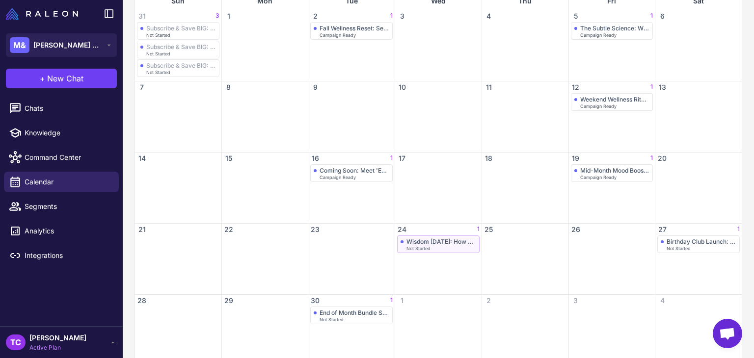
click at [220, 58] on div "Wisdom [DATE]: How Our 45+ Customers Use Microdosing Not Started" at bounding box center [178, 50] width 83 height 18
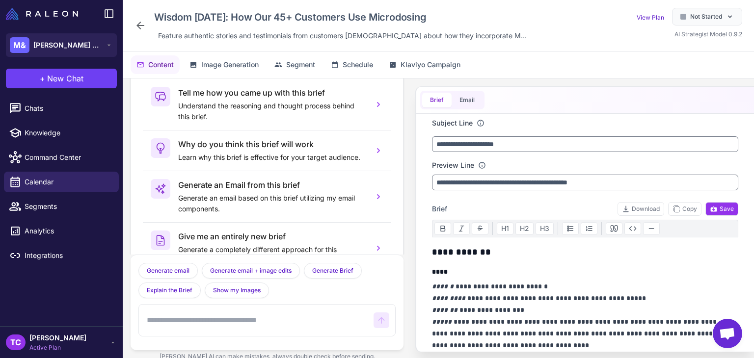
scroll to position [48, 0]
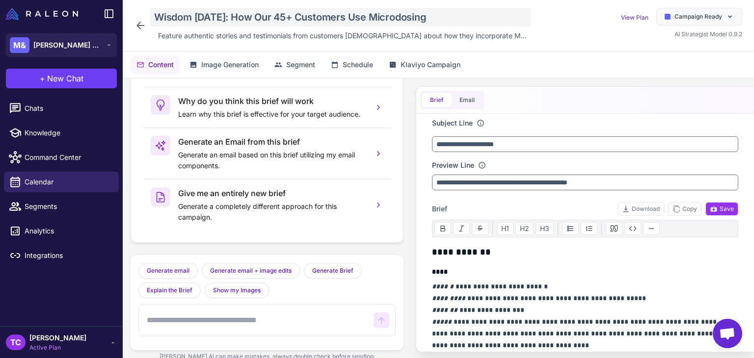
click at [214, 13] on div "Wisdom [DATE]: How Our 45+ Customers Use Microdosing" at bounding box center [340, 17] width 381 height 19
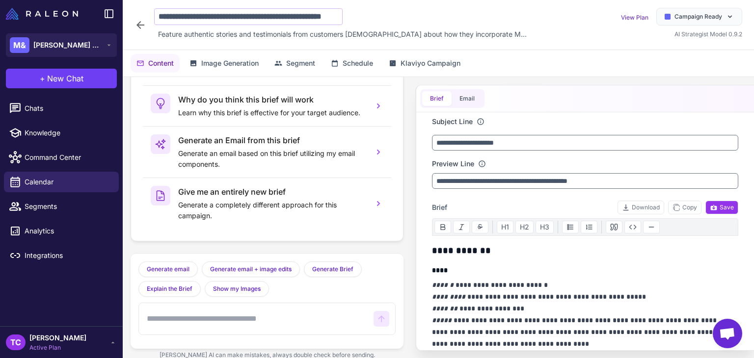
scroll to position [0, 62]
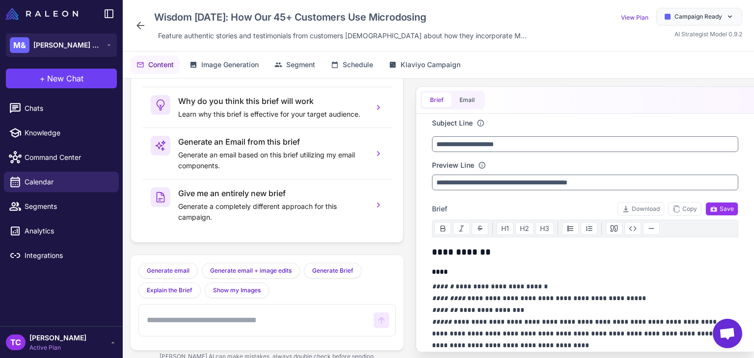
click at [137, 28] on icon at bounding box center [141, 26] width 12 height 12
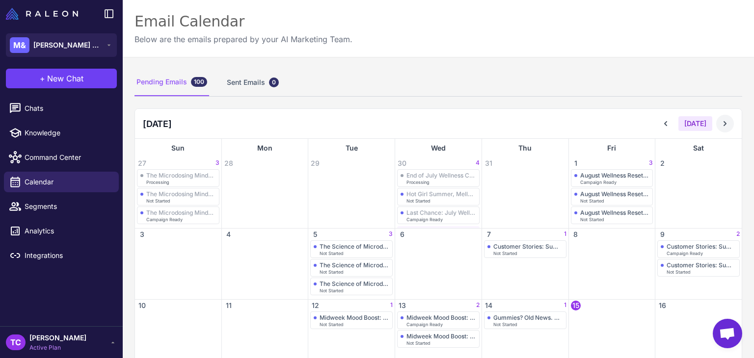
click at [720, 124] on icon at bounding box center [725, 124] width 10 height 10
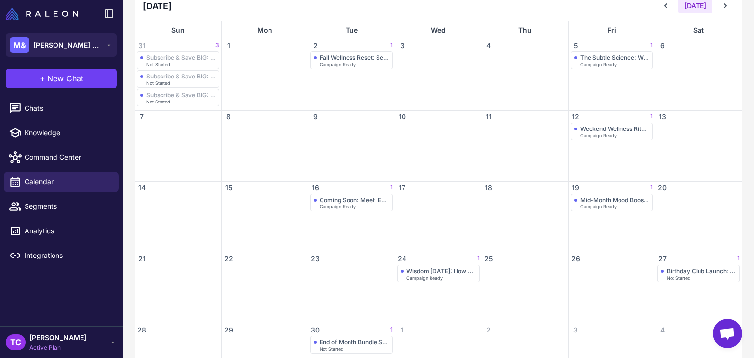
scroll to position [117, 0]
click at [435, 271] on div "Wisdom [DATE]: How Our 45+ Customers Use Microdosing" at bounding box center [442, 271] width 70 height 7
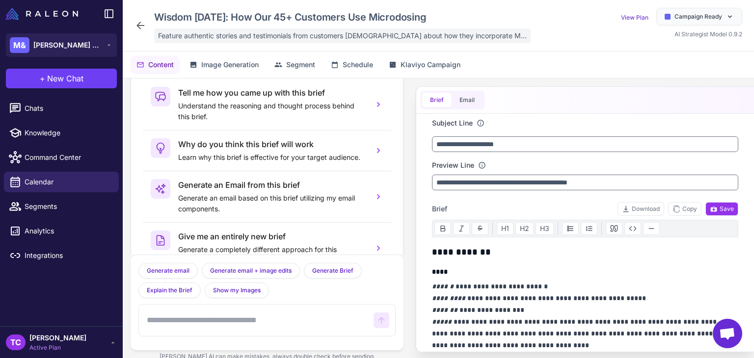
scroll to position [48, 0]
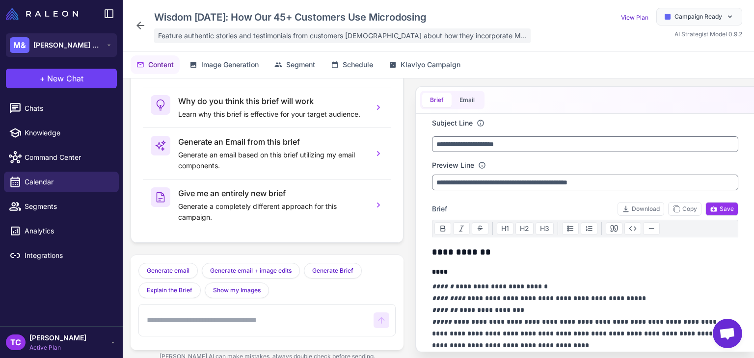
click at [162, 39] on span "Feature authentic stories and testimonials from customers [DEMOGRAPHIC_DATA] ab…" at bounding box center [342, 35] width 369 height 11
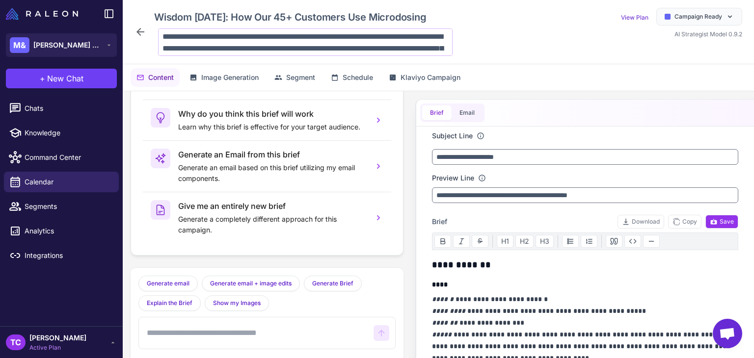
scroll to position [48, 0]
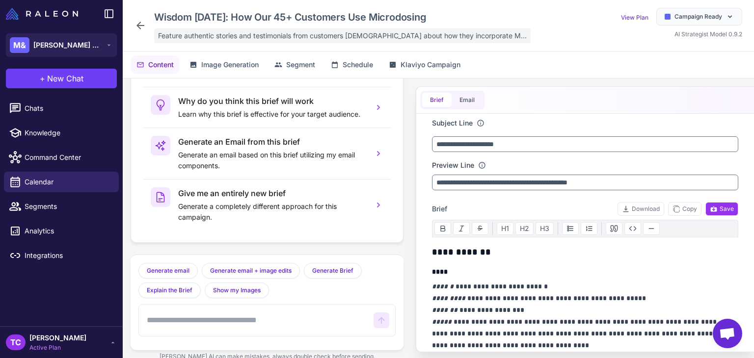
click at [213, 42] on div "Feature authentic stories and testimonials from customers [DEMOGRAPHIC_DATA] ab…" at bounding box center [342, 35] width 377 height 15
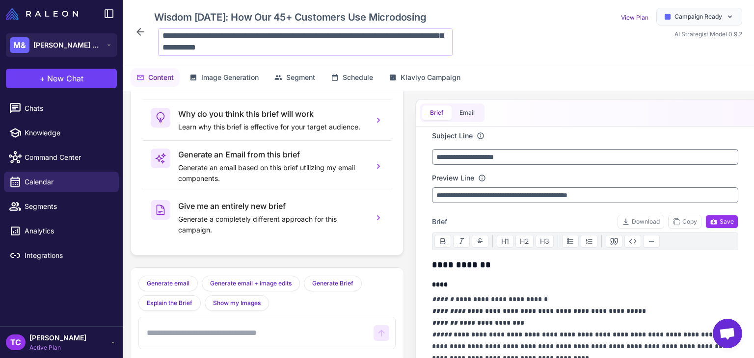
click at [273, 44] on textarea "**********" at bounding box center [305, 42] width 295 height 28
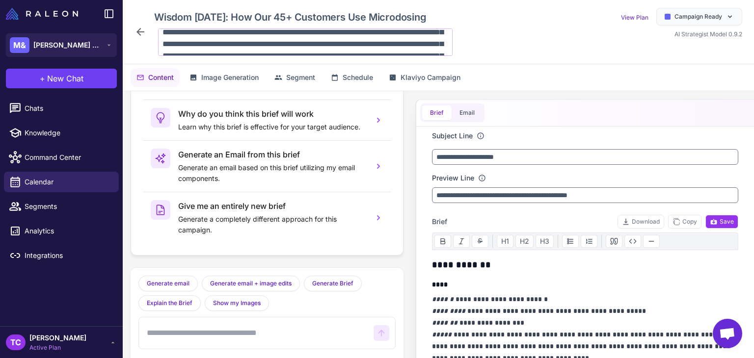
scroll to position [19, 0]
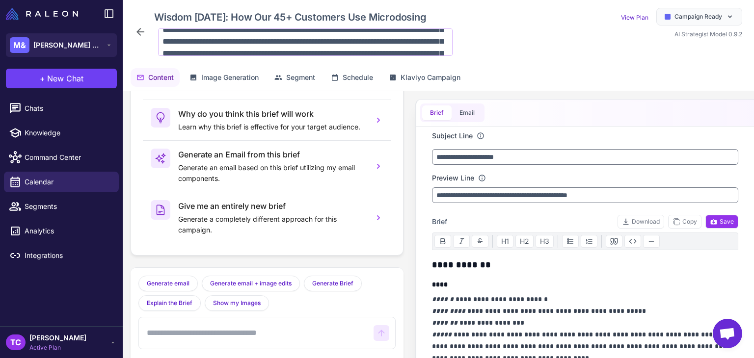
drag, startPoint x: 271, startPoint y: 36, endPoint x: 194, endPoint y: 38, distance: 77.1
click at [194, 38] on textarea "**********" at bounding box center [305, 42] width 295 height 28
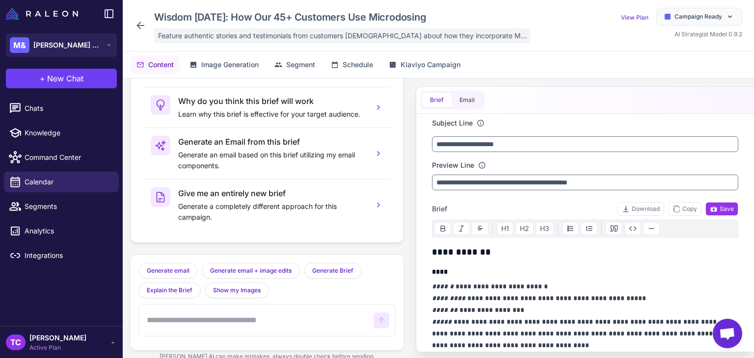
click at [356, 40] on span "Feature authentic stories and testimonials from customers [DEMOGRAPHIC_DATA] ab…" at bounding box center [342, 35] width 369 height 11
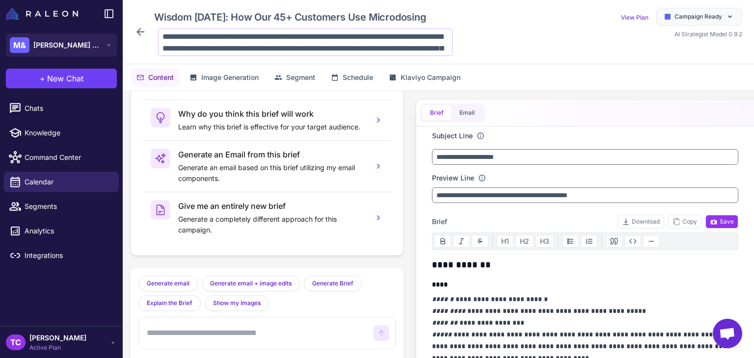
scroll to position [48, 0]
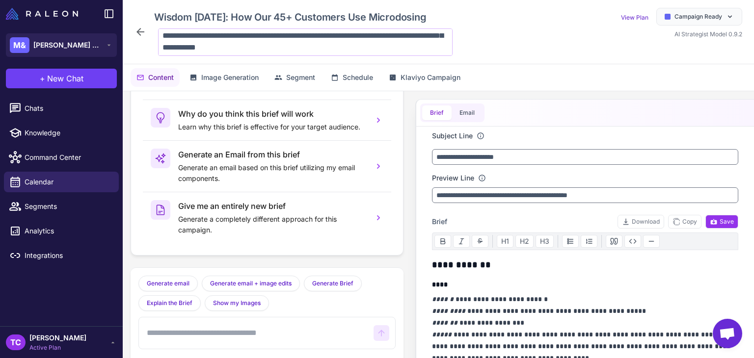
click at [346, 41] on textarea "**********" at bounding box center [305, 42] width 295 height 28
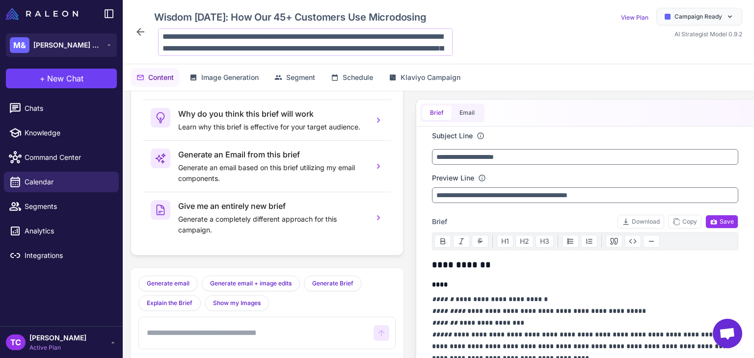
scroll to position [13, 0]
drag, startPoint x: 268, startPoint y: 50, endPoint x: 350, endPoint y: 38, distance: 82.9
click at [350, 38] on textarea "**********" at bounding box center [305, 42] width 295 height 28
click at [186, 48] on textarea "**********" at bounding box center [305, 42] width 295 height 28
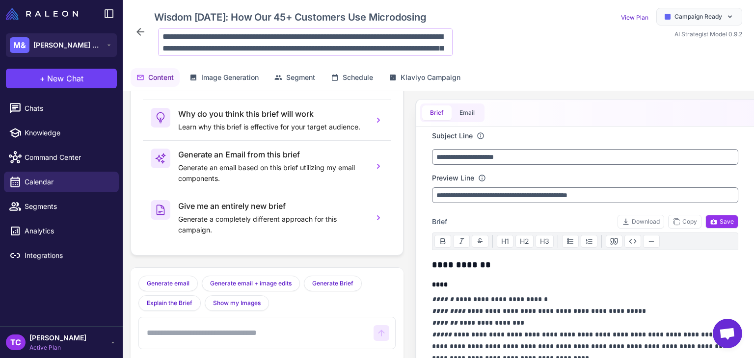
drag, startPoint x: 230, startPoint y: 37, endPoint x: 316, endPoint y: 38, distance: 85.9
click at [316, 38] on textarea "**********" at bounding box center [305, 42] width 295 height 28
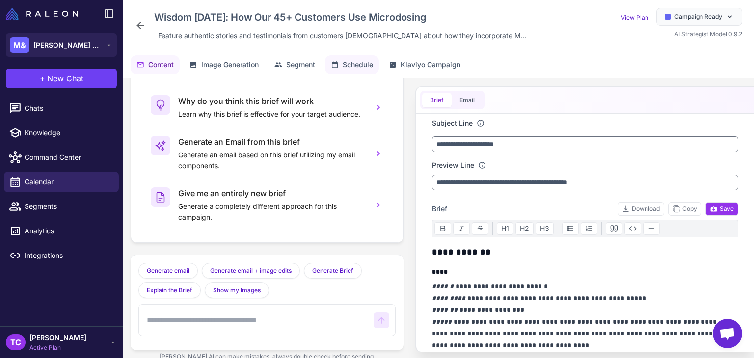
click at [355, 66] on span "Schedule" at bounding box center [358, 64] width 30 height 11
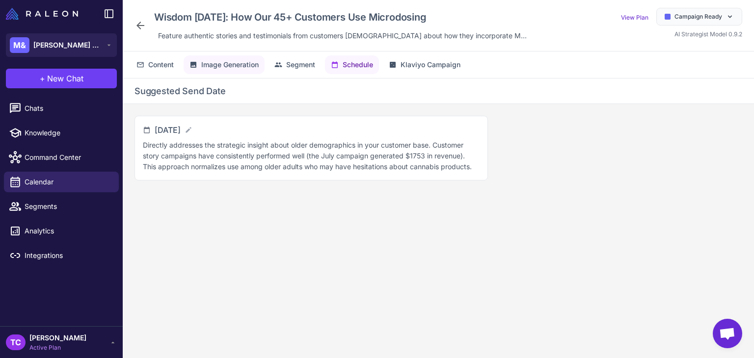
click at [257, 67] on span "Image Generation" at bounding box center [229, 64] width 57 height 11
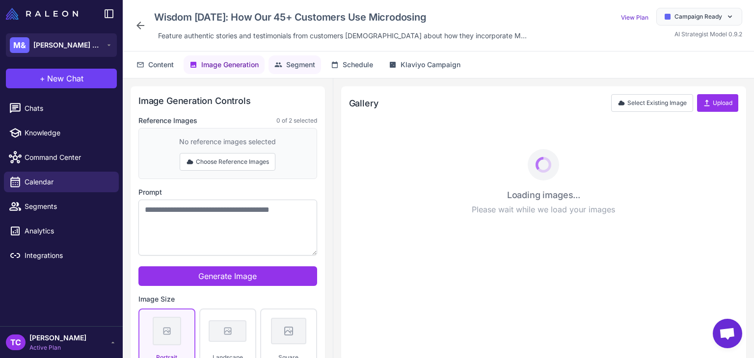
click at [308, 66] on span "Segment" at bounding box center [300, 64] width 29 height 11
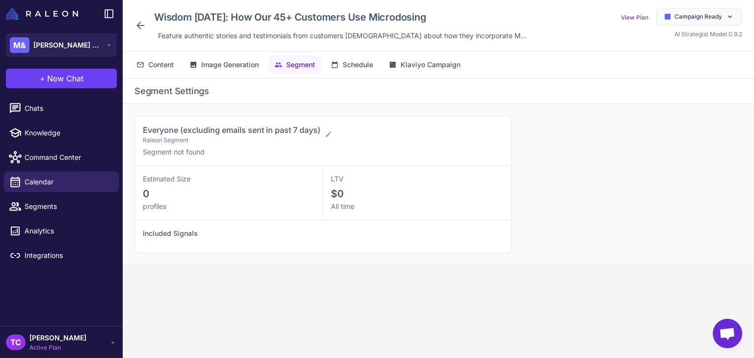
drag, startPoint x: 123, startPoint y: 132, endPoint x: 138, endPoint y: 132, distance: 14.7
click at [133, 132] on div "Everyone (excluding emails sent in past 7 days) Raleon Segment Segment not foun…" at bounding box center [439, 184] width 632 height 161
click at [150, 134] on span "Everyone (excluding emails sent in past 7 days)" at bounding box center [232, 130] width 178 height 10
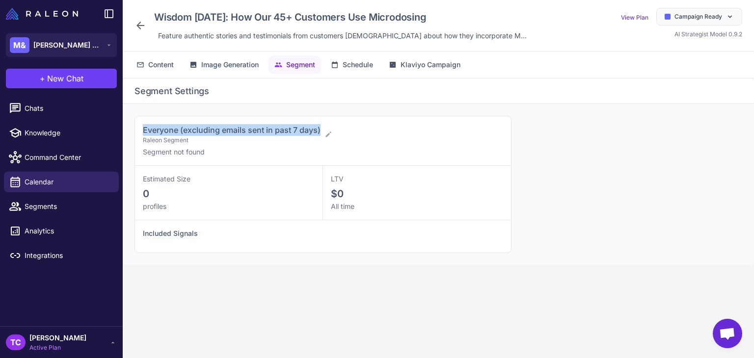
drag, startPoint x: 142, startPoint y: 129, endPoint x: 320, endPoint y: 120, distance: 178.5
click at [320, 120] on div "Everyone (excluding emails sent in past 7 days) Raleon Segment Segment not found" at bounding box center [323, 141] width 376 height 50
copy span "Everyone (excluding emails sent in past 7 days)"
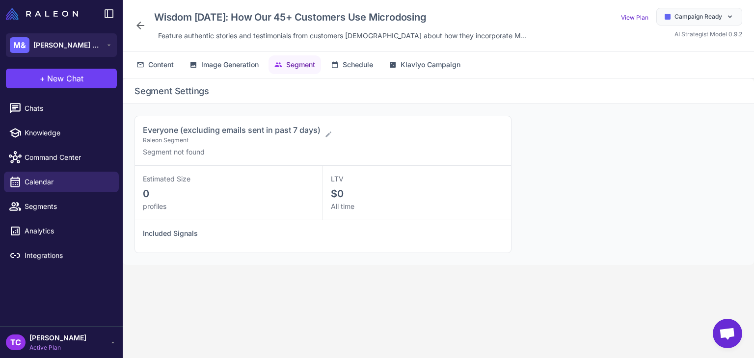
click at [141, 24] on icon at bounding box center [141, 26] width 12 height 12
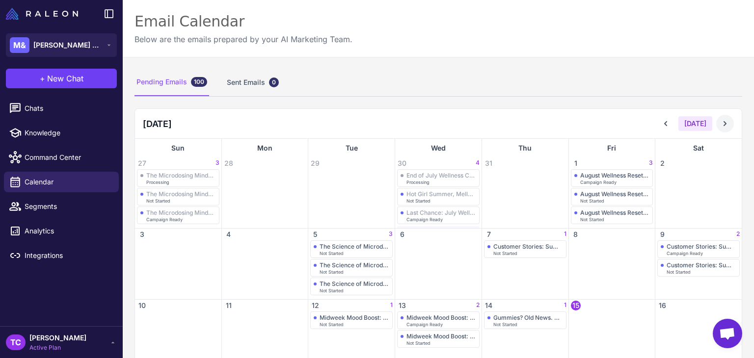
click at [722, 122] on icon at bounding box center [725, 124] width 10 height 10
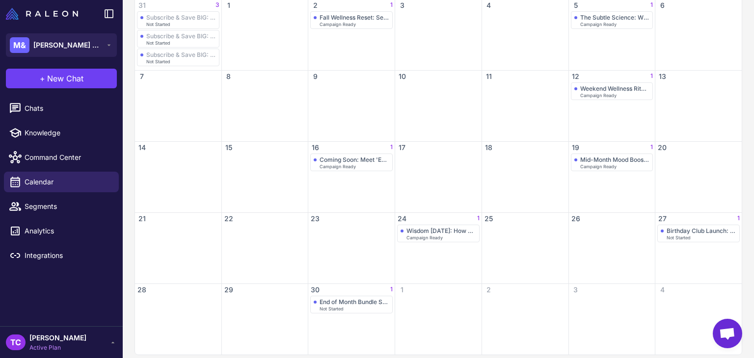
scroll to position [166, 0]
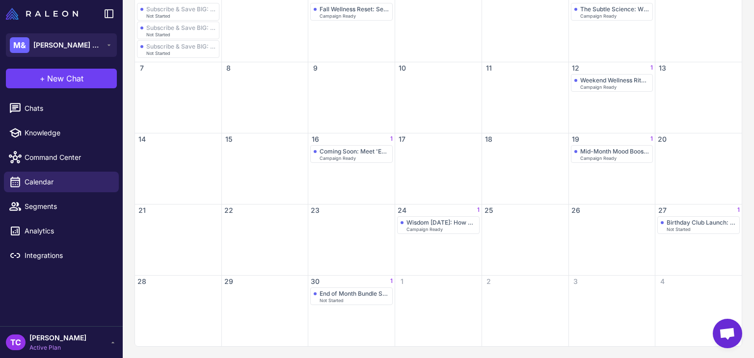
click at [414, 233] on div "Wisdom [DATE]: How Our 45+ Customers Use Microdosing Campaign Ready" at bounding box center [438, 246] width 86 height 59
click at [605, 156] on span "Campaign Ready" at bounding box center [598, 158] width 36 height 4
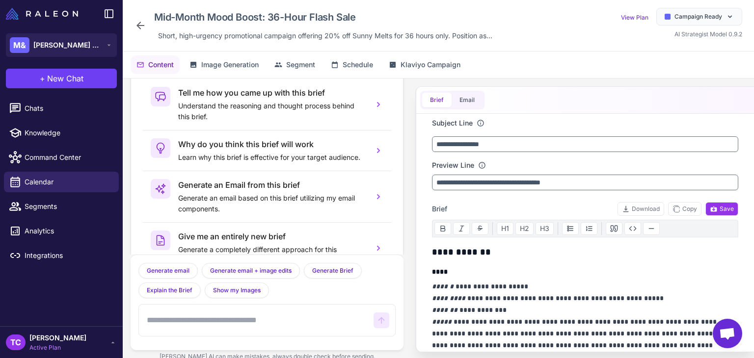
scroll to position [48, 0]
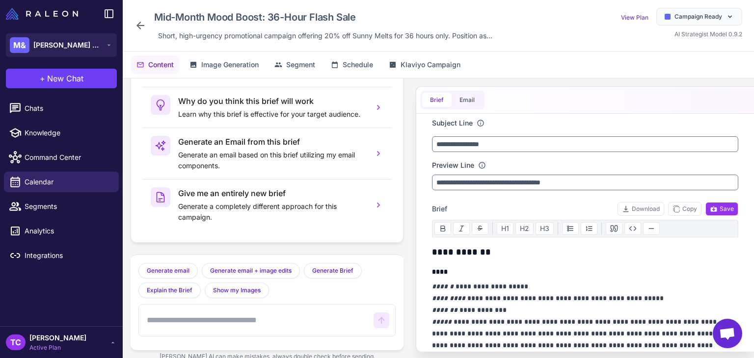
click at [140, 24] on icon at bounding box center [141, 26] width 12 height 12
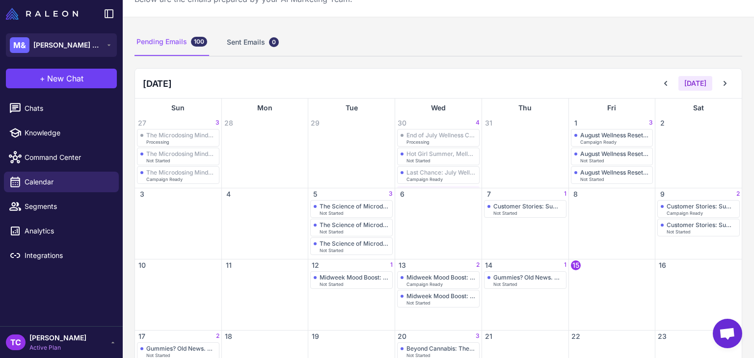
scroll to position [98, 0]
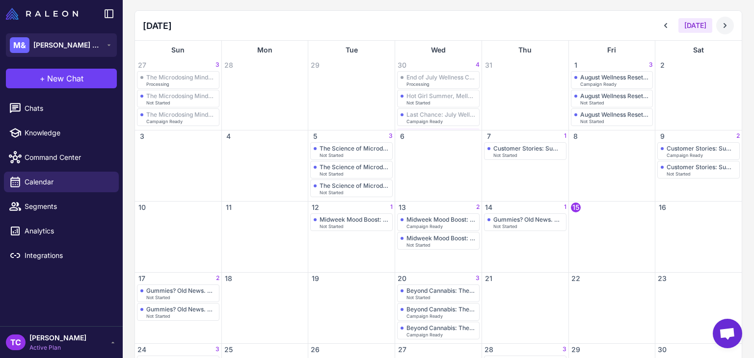
click at [722, 28] on icon at bounding box center [725, 26] width 10 height 10
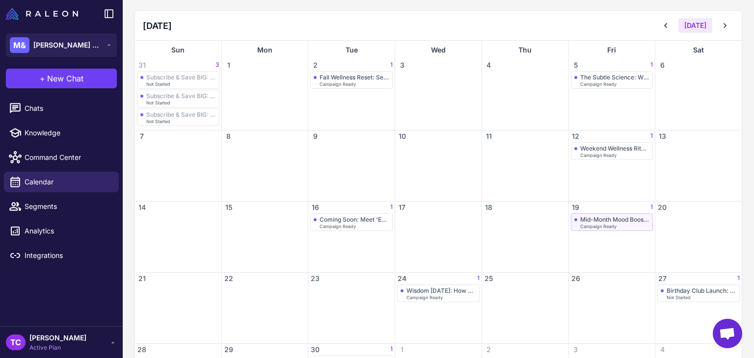
click at [607, 220] on div "Mid-Month Mood Boost: 36-Hour Flash Sale" at bounding box center [615, 219] width 70 height 7
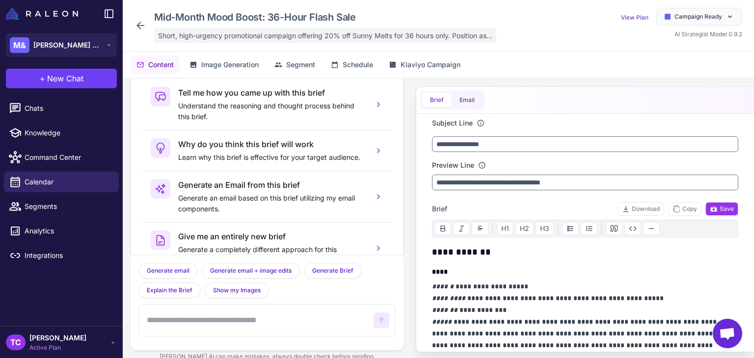
scroll to position [48, 0]
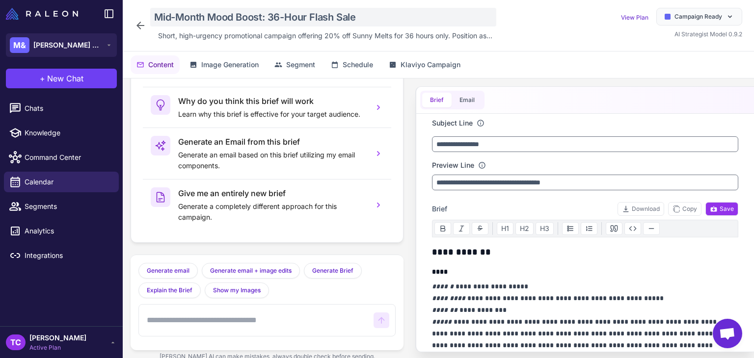
click at [220, 20] on div "Mid-Month Mood Boost: 36-Hour Flash Sale" at bounding box center [323, 17] width 346 height 19
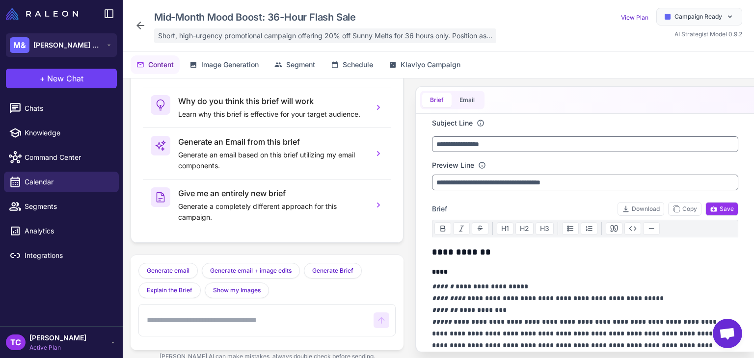
click at [182, 35] on span "Short, high-urgency promotional campaign offering 20% off Sunny Melts for 36 ho…" at bounding box center [325, 35] width 334 height 11
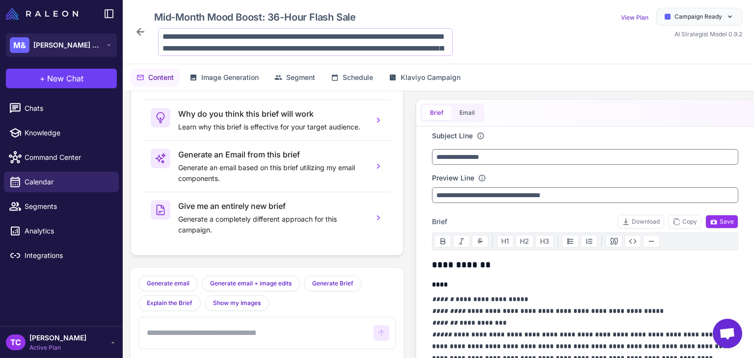
scroll to position [36, 0]
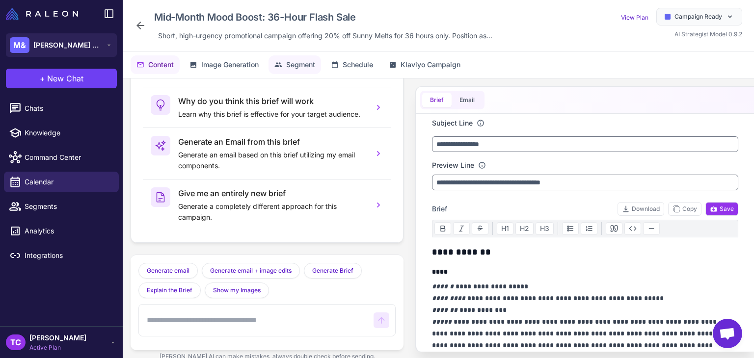
click at [313, 63] on span "Segment" at bounding box center [300, 64] width 29 height 11
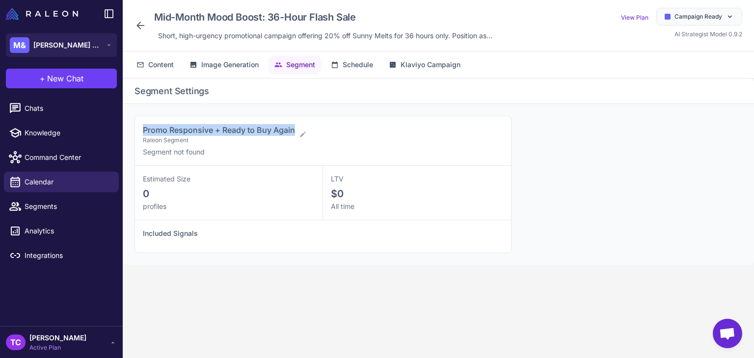
drag, startPoint x: 141, startPoint y: 131, endPoint x: 295, endPoint y: 132, distance: 153.7
click at [295, 132] on div "Promo Responsive + Ready to Buy Again Raleon Segment Segment not found" at bounding box center [323, 141] width 376 height 50
copy span "Promo Responsive + Ready to Buy Again"
click at [135, 18] on div "Mid-Month Mood Boost: 36-Hour Flash Sale Short, high-urgency promotional campai…" at bounding box center [316, 25] width 362 height 35
click at [141, 22] on icon at bounding box center [141, 26] width 12 height 12
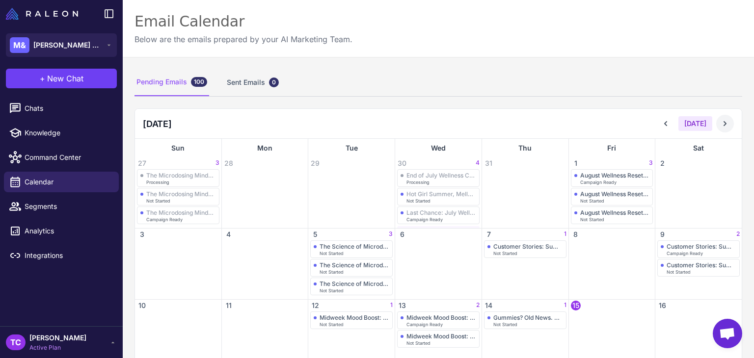
click at [720, 128] on icon at bounding box center [725, 124] width 10 height 10
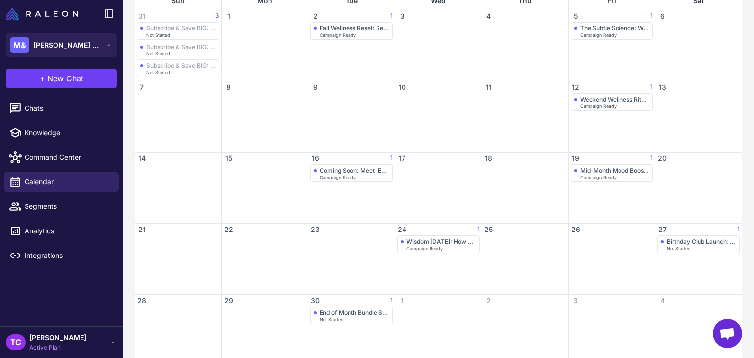
scroll to position [144, 0]
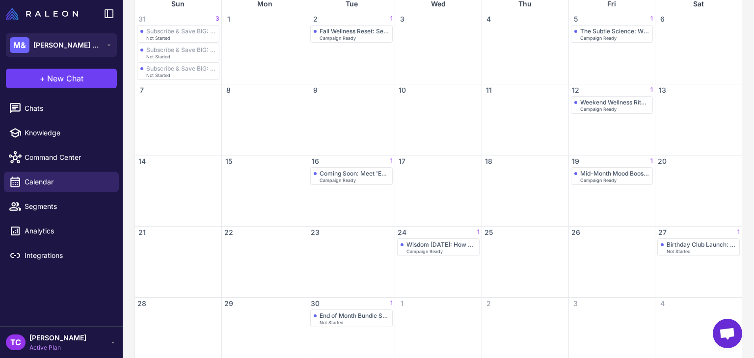
click at [754, 166] on content "Email Calendar Below are the emails prepared by your AI Marketing Team. Pending…" at bounding box center [439, 179] width 632 height 358
click at [669, 237] on div "27 1" at bounding box center [699, 233] width 86 height 12
click at [667, 246] on div "Birthday Club Launch: Celebrate With Something Special" at bounding box center [702, 244] width 70 height 7
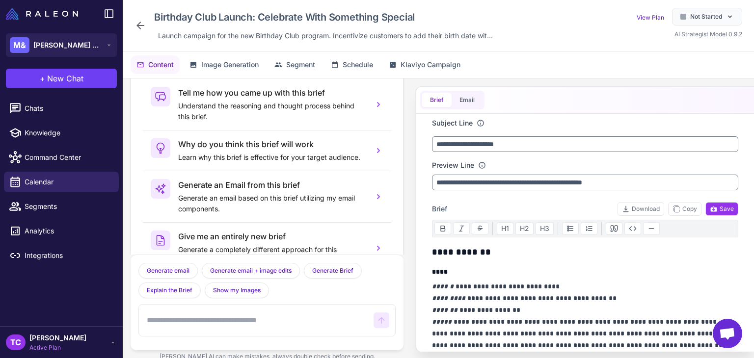
scroll to position [48, 0]
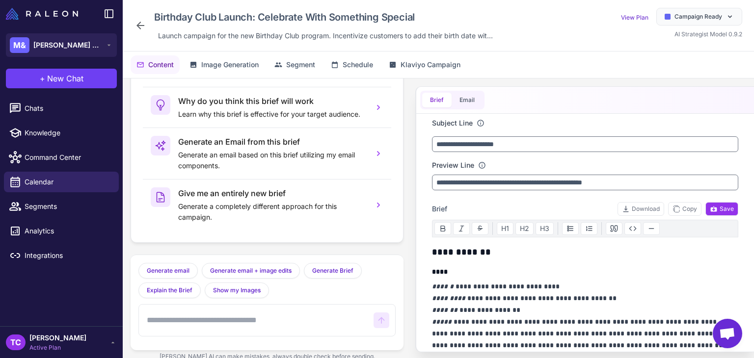
click at [147, 22] on div "Birthday Club Launch: Celebrate With Something Special Launch campaign for the …" at bounding box center [316, 25] width 362 height 35
click at [145, 24] on icon at bounding box center [141, 26] width 12 height 12
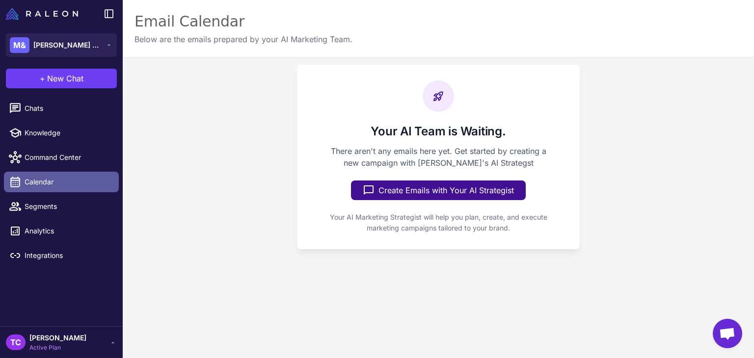
click at [68, 177] on span "Calendar" at bounding box center [68, 182] width 86 height 11
click at [40, 194] on li "Calendar" at bounding box center [61, 206] width 123 height 25
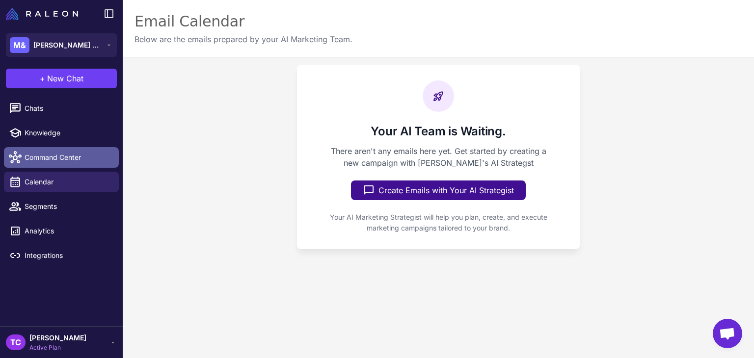
click at [67, 164] on link "Command Center" at bounding box center [61, 157] width 115 height 21
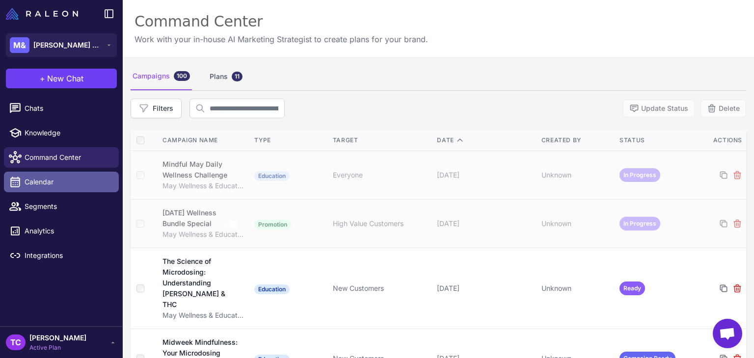
click at [59, 179] on span "Calendar" at bounding box center [68, 182] width 86 height 11
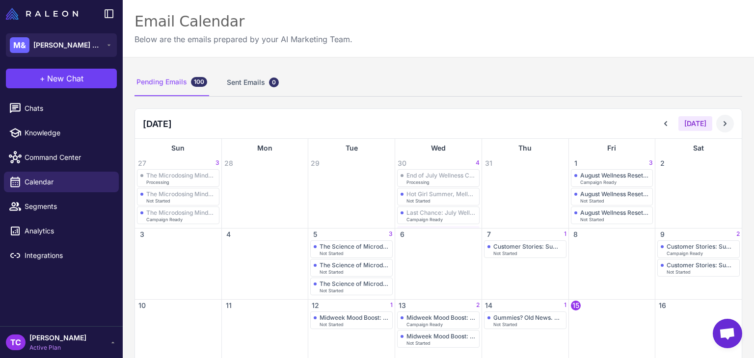
click at [720, 119] on icon at bounding box center [725, 124] width 10 height 10
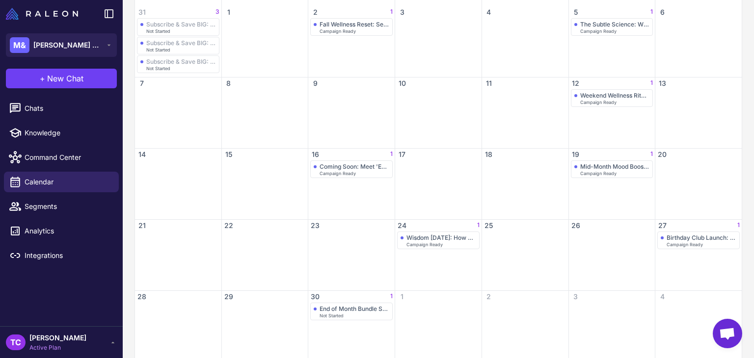
scroll to position [166, 0]
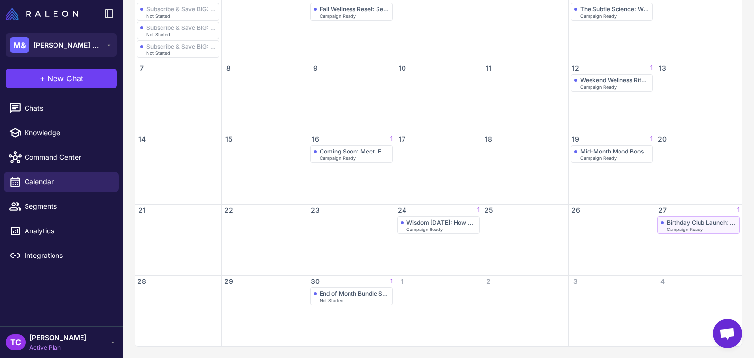
click at [676, 219] on div "Birthday Club Launch: Celebrate With Something Special" at bounding box center [702, 222] width 70 height 7
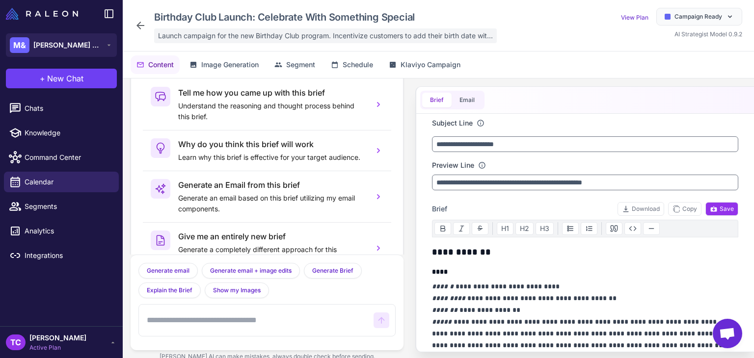
scroll to position [48, 0]
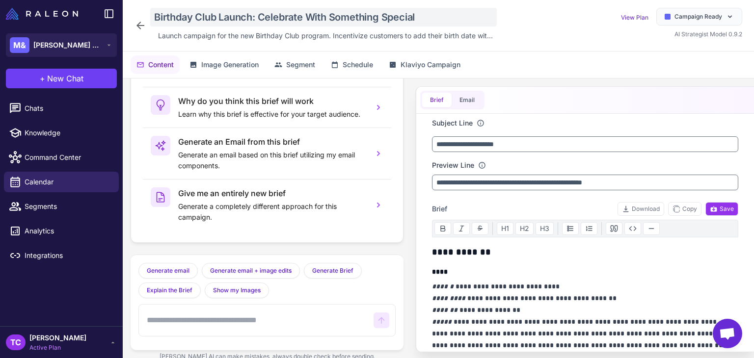
click at [208, 10] on div "Birthday Club Launch: Celebrate With Something Special" at bounding box center [323, 17] width 347 height 19
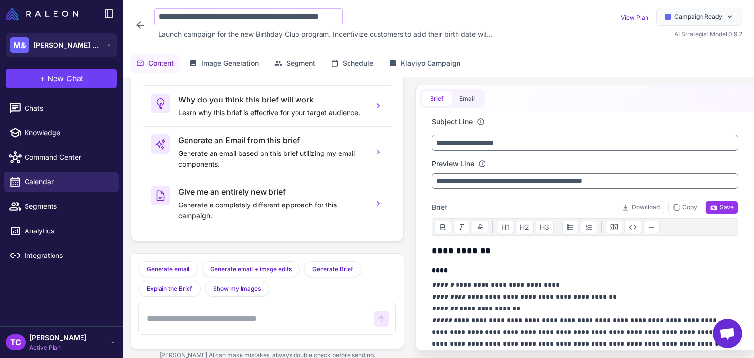
scroll to position [0, 35]
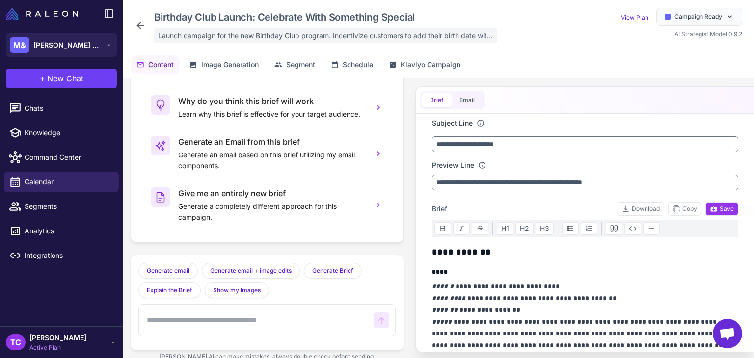
click at [188, 30] on span "Launch campaign for the new Birthday Club program. Incentivize customers to add…" at bounding box center [325, 35] width 335 height 11
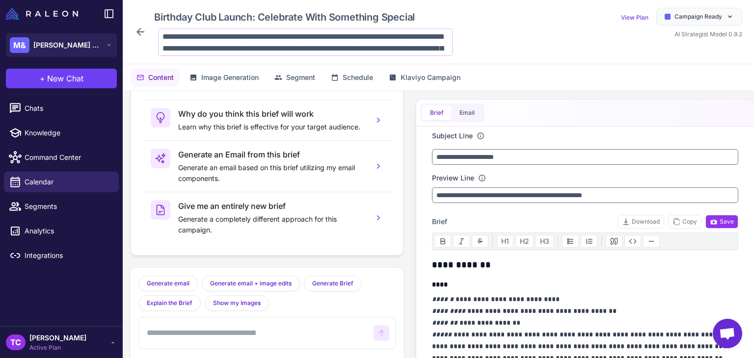
scroll to position [48, 0]
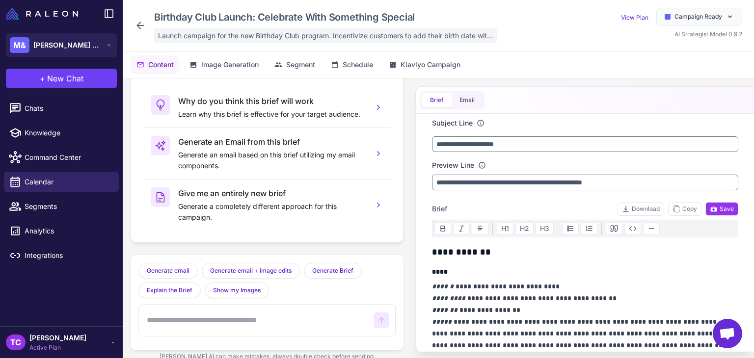
click at [242, 36] on span "Launch campaign for the new Birthday Club program. Incentivize customers to add…" at bounding box center [325, 35] width 335 height 11
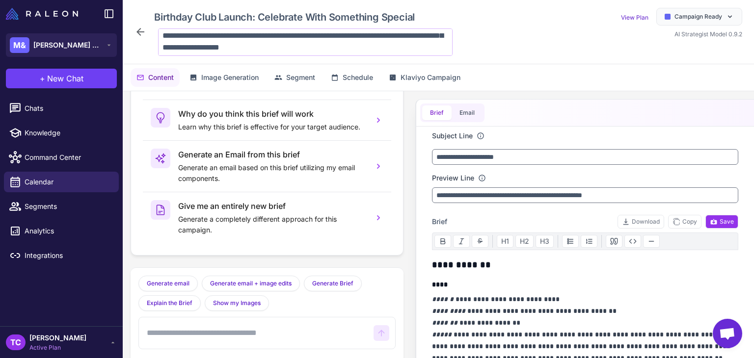
click at [274, 35] on textarea "**********" at bounding box center [305, 42] width 295 height 28
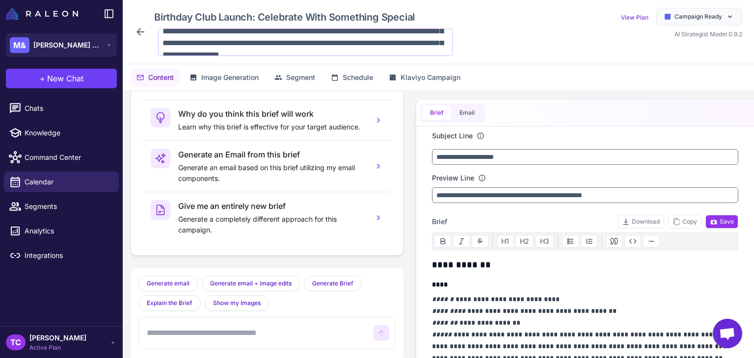
scroll to position [0, 0]
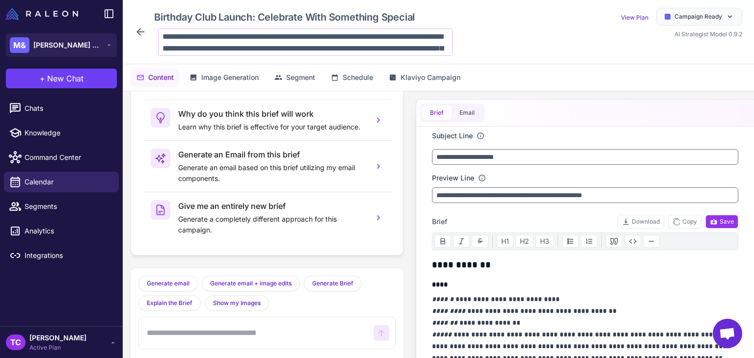
drag, startPoint x: 275, startPoint y: 35, endPoint x: 359, endPoint y: 31, distance: 85.1
click at [359, 31] on textarea "**********" at bounding box center [305, 42] width 295 height 28
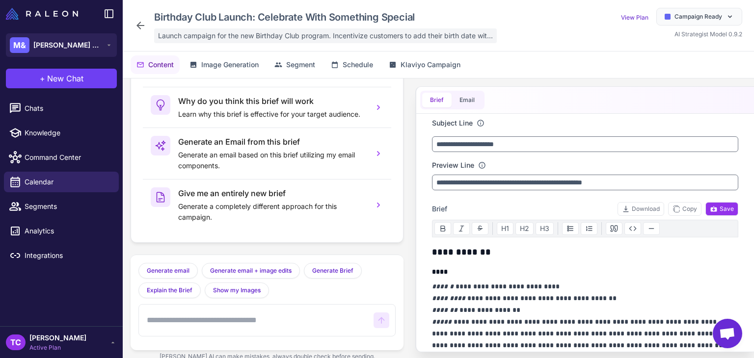
click at [233, 42] on div "Launch campaign for the new Birthday Club program. Incentivize customers to add…" at bounding box center [325, 35] width 343 height 15
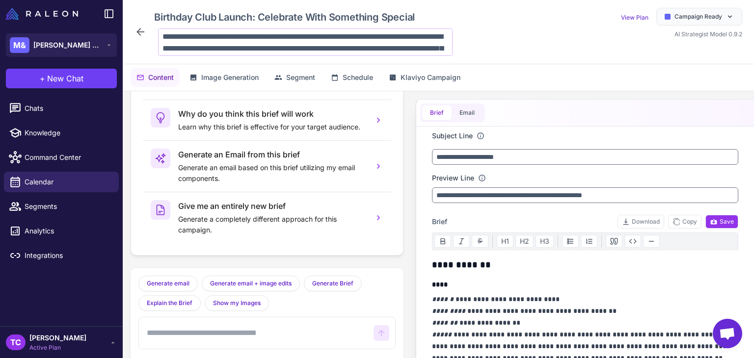
click at [368, 34] on textarea "**********" at bounding box center [305, 42] width 295 height 28
click at [359, 38] on textarea "**********" at bounding box center [305, 42] width 295 height 28
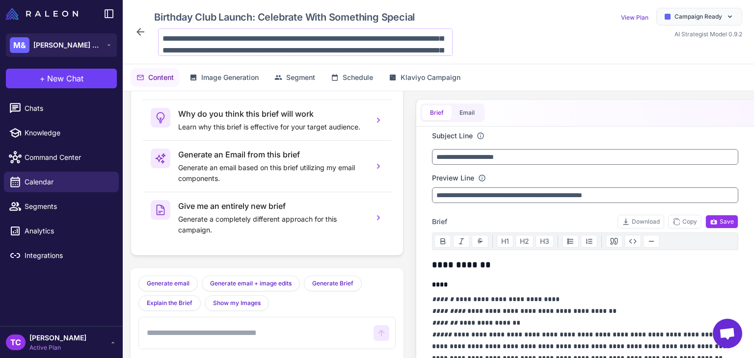
scroll to position [10, 0]
drag, startPoint x: 362, startPoint y: 35, endPoint x: 313, endPoint y: 46, distance: 50.4
click at [313, 46] on textarea "**********" at bounding box center [305, 42] width 295 height 28
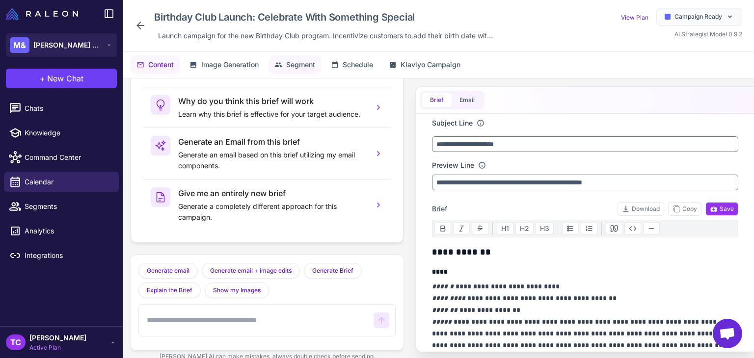
click at [297, 67] on span "Segment" at bounding box center [300, 64] width 29 height 11
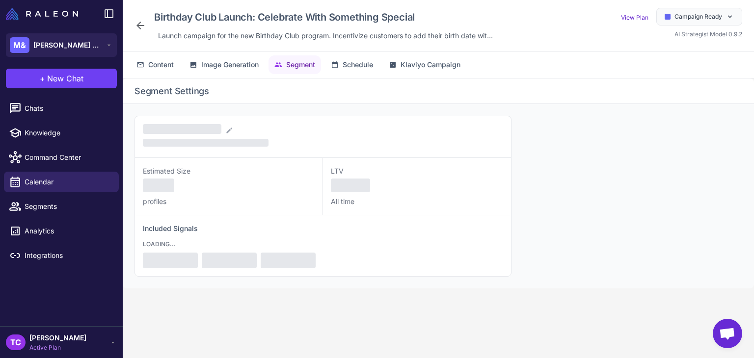
click at [131, 109] on div "Estimated Size profiles LTV All time Included Signals LOADING..." at bounding box center [439, 196] width 632 height 185
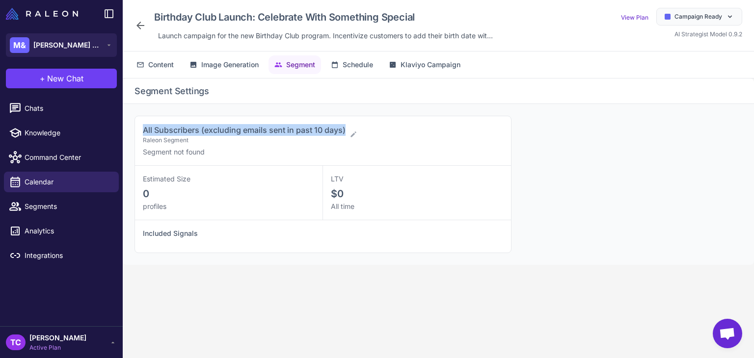
drag, startPoint x: 145, startPoint y: 131, endPoint x: 346, endPoint y: 129, distance: 200.4
click at [346, 129] on span "All Subscribers (excluding emails sent in past 10 days)" at bounding box center [244, 130] width 203 height 10
copy span "All Subscribers (excluding emails sent in past 10 days)"
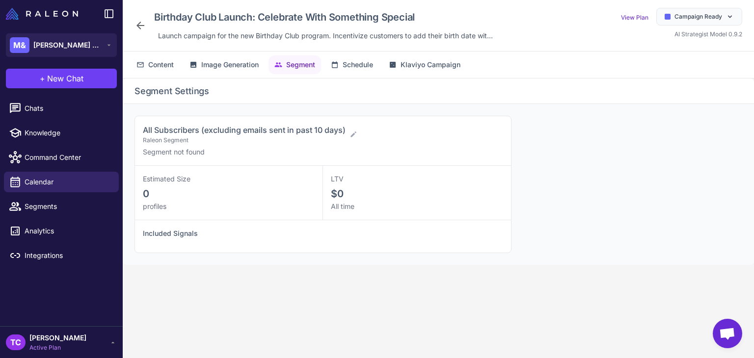
click at [145, 26] on icon at bounding box center [141, 26] width 12 height 12
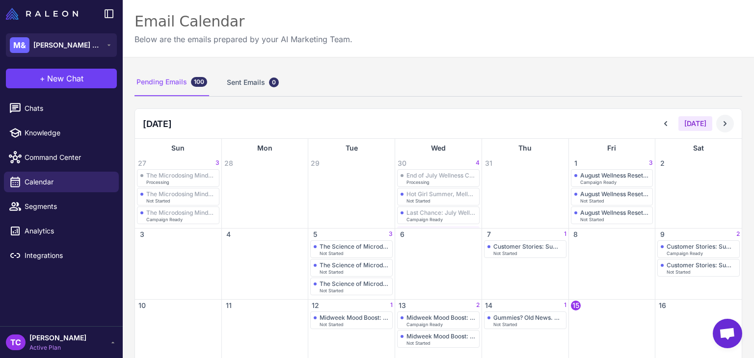
click at [723, 121] on button at bounding box center [725, 124] width 18 height 18
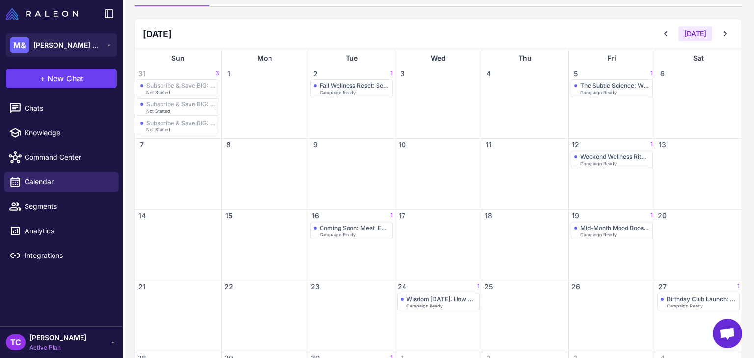
scroll to position [166, 0]
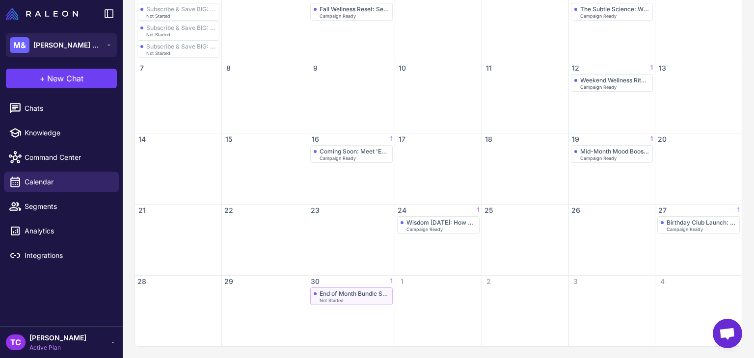
click at [346, 300] on div "Not Started" at bounding box center [355, 301] width 70 height 4
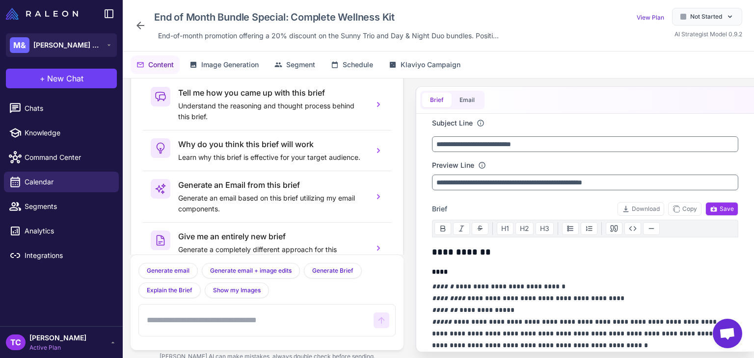
scroll to position [48, 0]
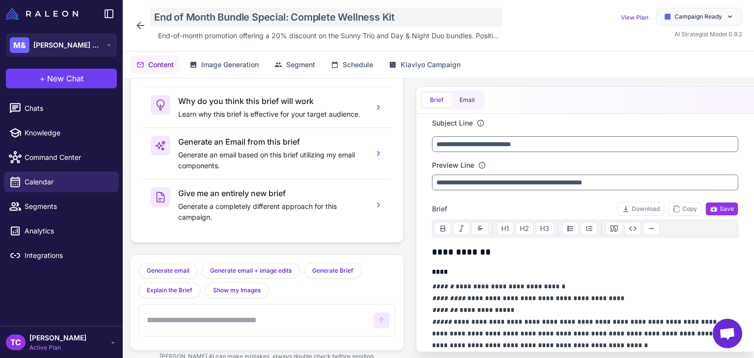
click at [168, 17] on div "End of Month Bundle Special: Complete Wellness Kit" at bounding box center [326, 17] width 353 height 19
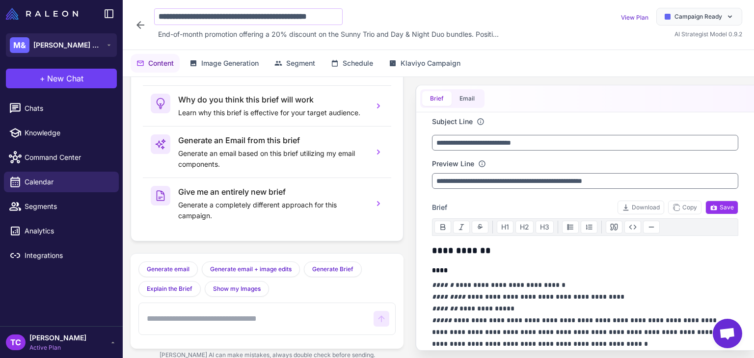
scroll to position [0, 19]
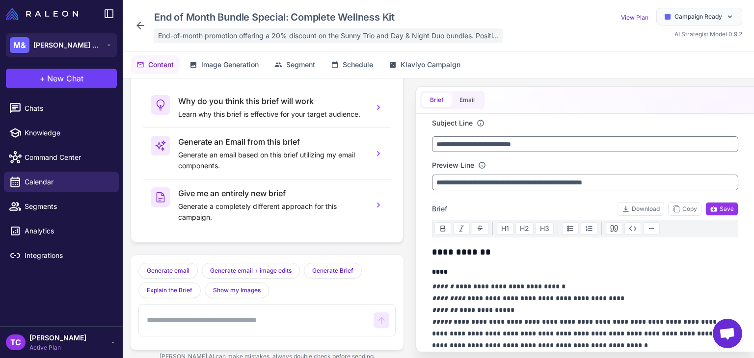
click at [191, 41] on span "End-of-month promotion offering a 20% discount on the Sunny Trio and Day & Nigh…" at bounding box center [328, 35] width 341 height 11
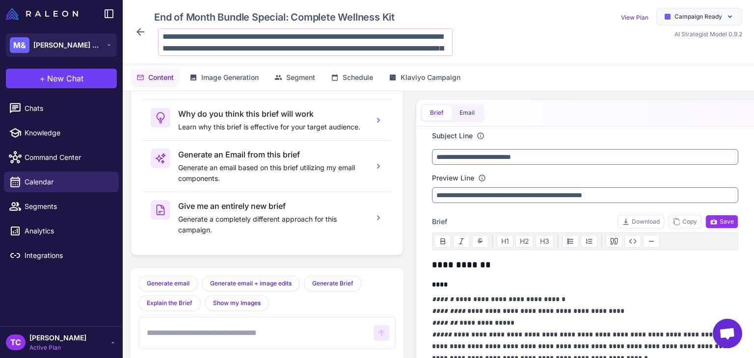
scroll to position [36, 0]
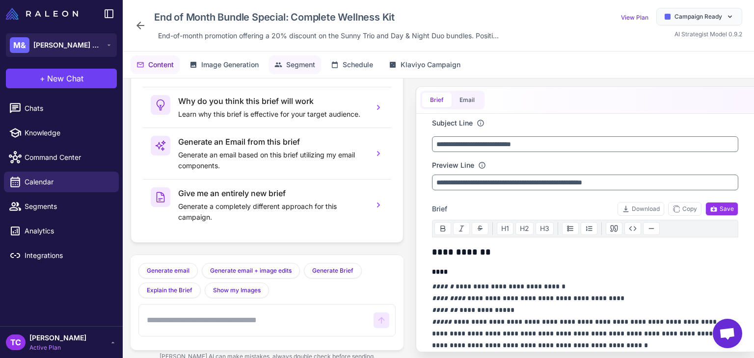
click at [310, 57] on button "Segment" at bounding box center [295, 64] width 53 height 19
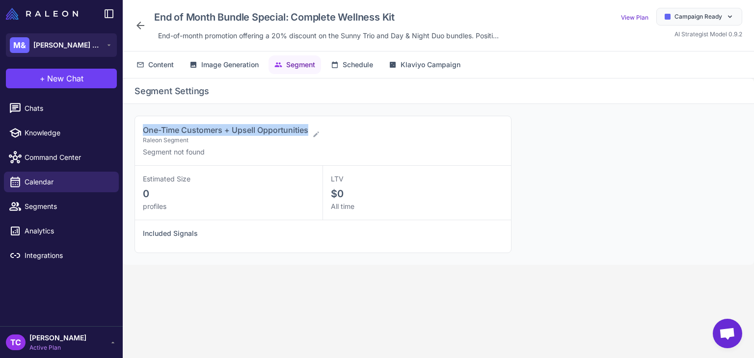
drag, startPoint x: 139, startPoint y: 128, endPoint x: 311, endPoint y: 124, distance: 171.4
click at [311, 124] on div "One-Time Customers + Upsell Opportunities Raleon Segment Segment not found" at bounding box center [323, 141] width 376 height 50
copy span "One-Time Customers + Upsell Opportunities"
click at [103, 52] on button "M& [PERSON_NAME] & [PERSON_NAME]" at bounding box center [61, 45] width 111 height 24
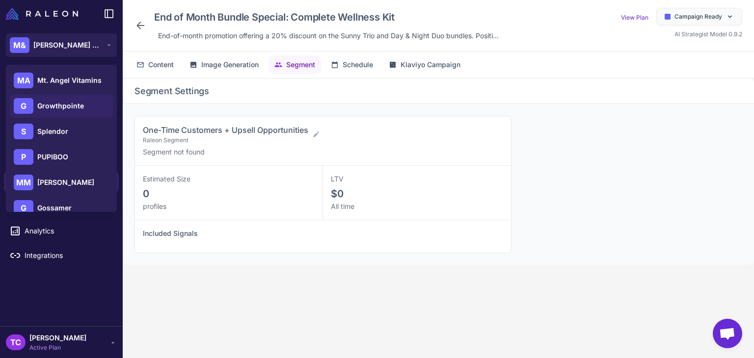
click at [50, 101] on span "Growthpointe" at bounding box center [60, 106] width 47 height 11
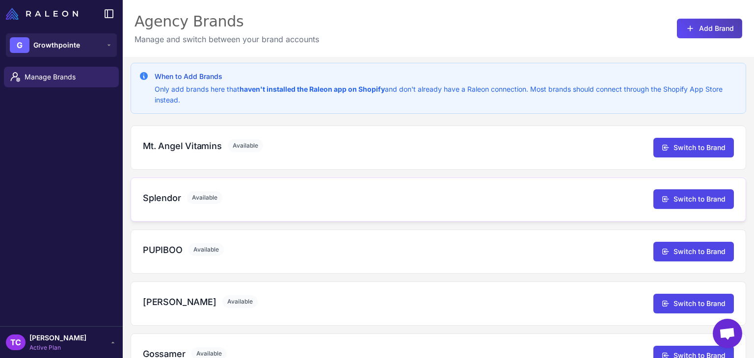
click at [682, 212] on div "Splendor Available Switch to Brand" at bounding box center [439, 200] width 616 height 44
click at [699, 205] on button "Switch to Brand" at bounding box center [694, 200] width 81 height 20
